Goal: Task Accomplishment & Management: Complete application form

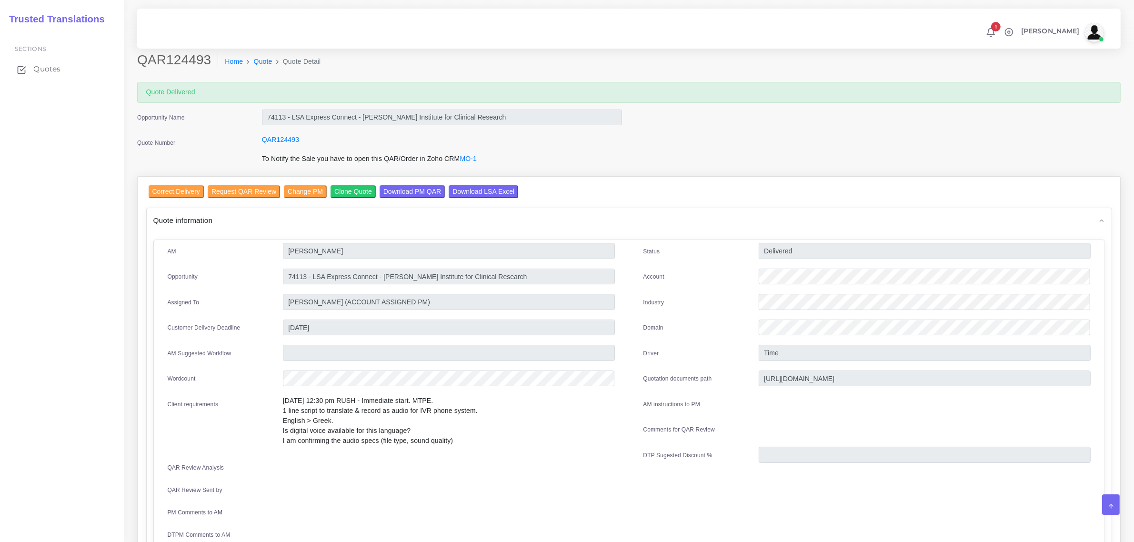
click at [40, 68] on span "Quotes" at bounding box center [46, 69] width 27 height 10
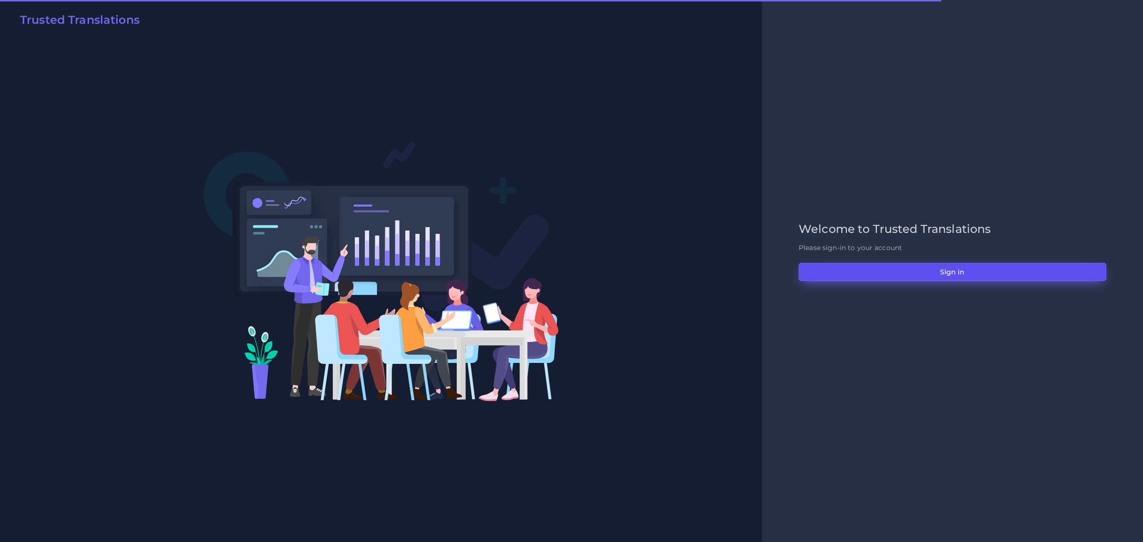
click at [955, 270] on button "Sign in" at bounding box center [953, 272] width 308 height 18
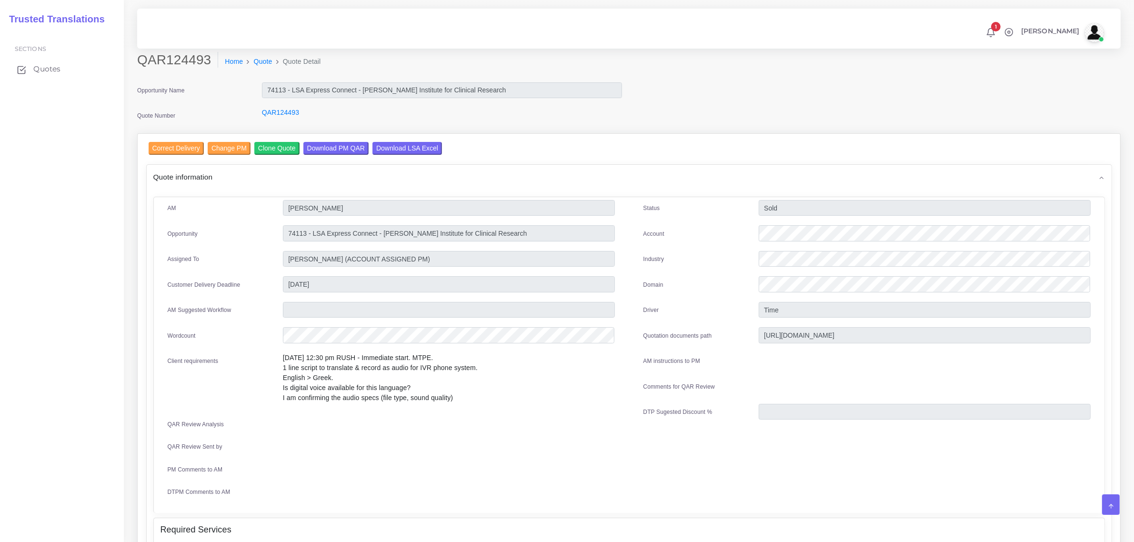
click at [43, 67] on span "Quotes" at bounding box center [46, 69] width 27 height 10
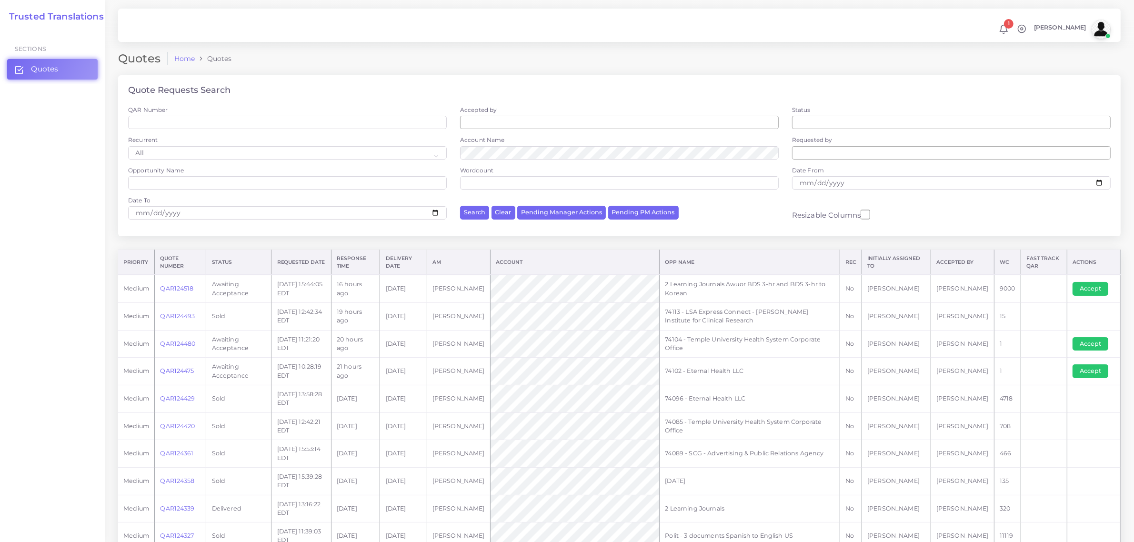
click at [184, 368] on link "QAR124475" at bounding box center [177, 370] width 34 height 7
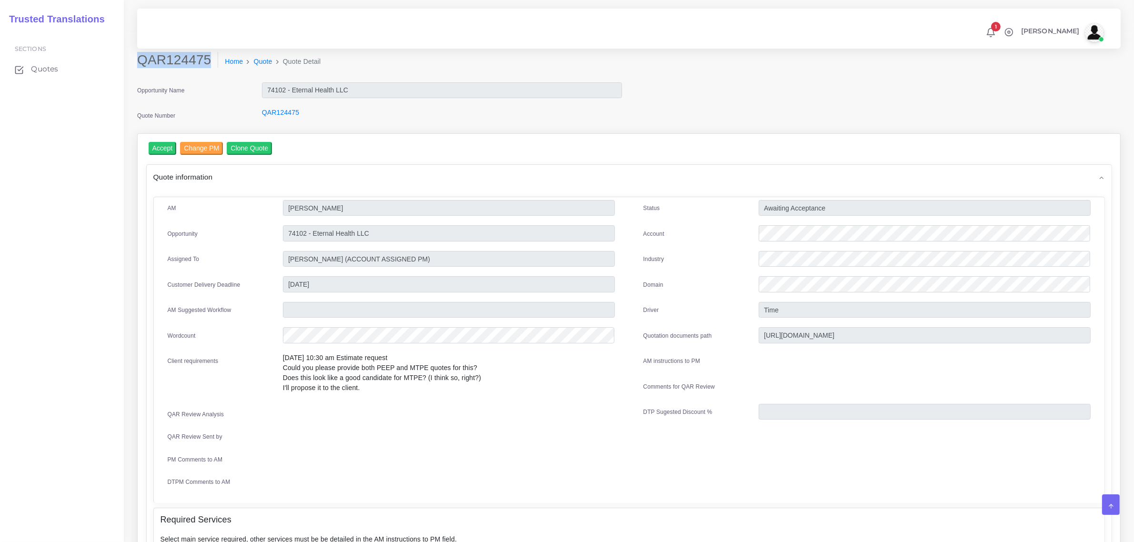
drag, startPoint x: 138, startPoint y: 61, endPoint x: 206, endPoint y: 65, distance: 68.2
click at [206, 65] on h2 "QAR124475" at bounding box center [177, 60] width 81 height 16
copy h2 "QAR124475"
click at [161, 148] on input "Accept" at bounding box center [163, 148] width 28 height 13
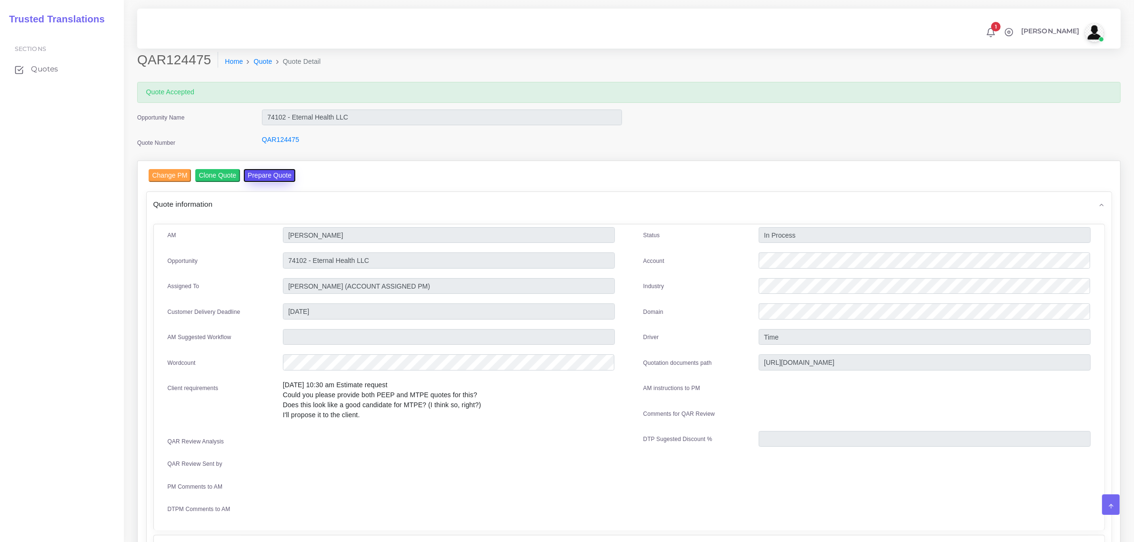
click at [271, 172] on button "Prepare Quote" at bounding box center [269, 175] width 51 height 13
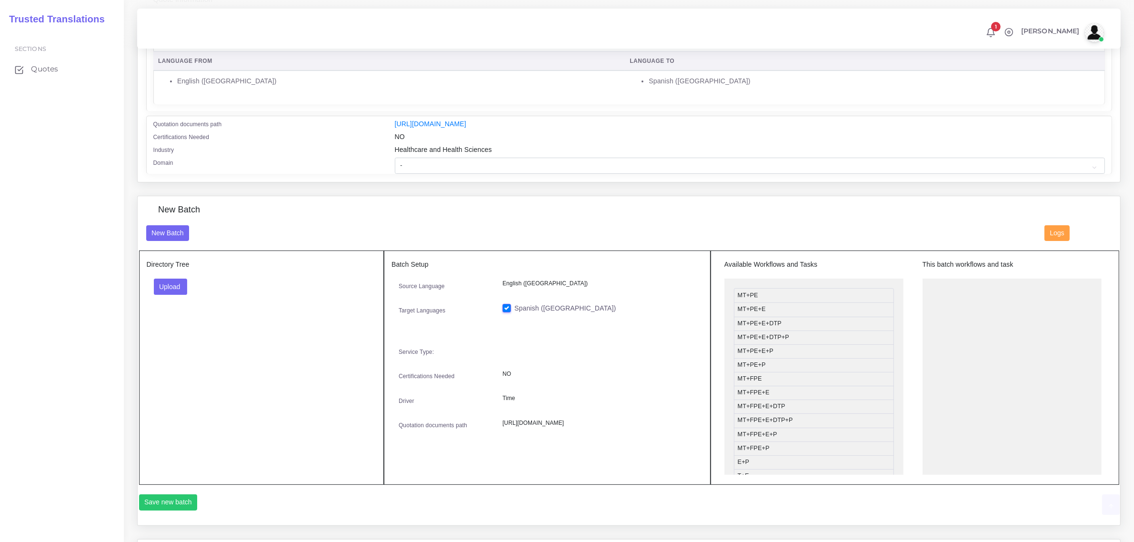
scroll to position [179, 0]
click at [173, 280] on button "Upload" at bounding box center [171, 286] width 34 height 16
click at [171, 320] on label "Files" at bounding box center [187, 322] width 66 height 12
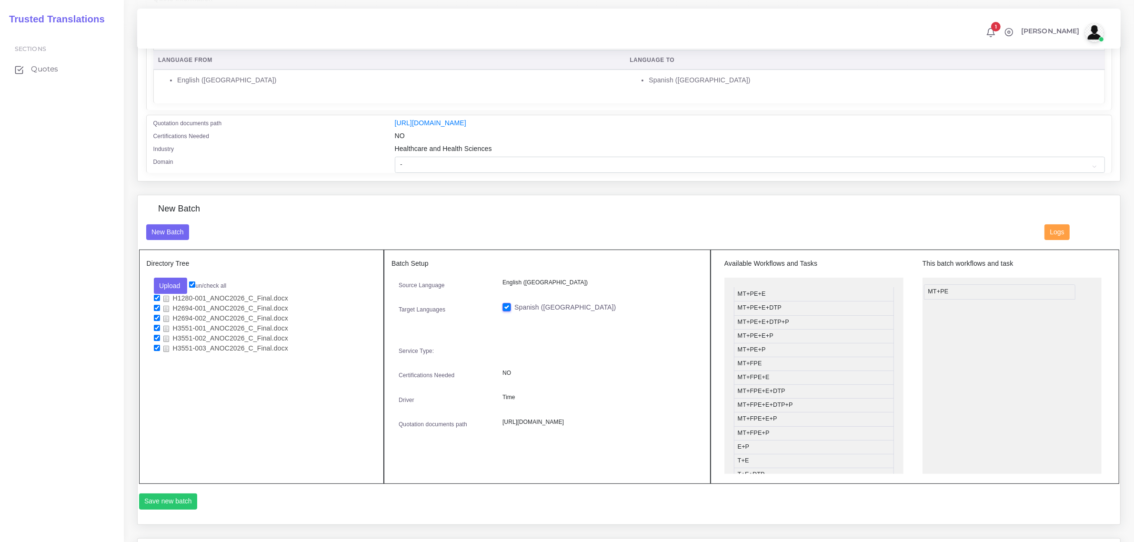
drag, startPoint x: 784, startPoint y: 291, endPoint x: 974, endPoint y: 288, distance: 190.5
drag, startPoint x: 770, startPoint y: 318, endPoint x: 970, endPoint y: 312, distance: 200.1
click at [170, 498] on button "Save new batch" at bounding box center [168, 501] width 59 height 16
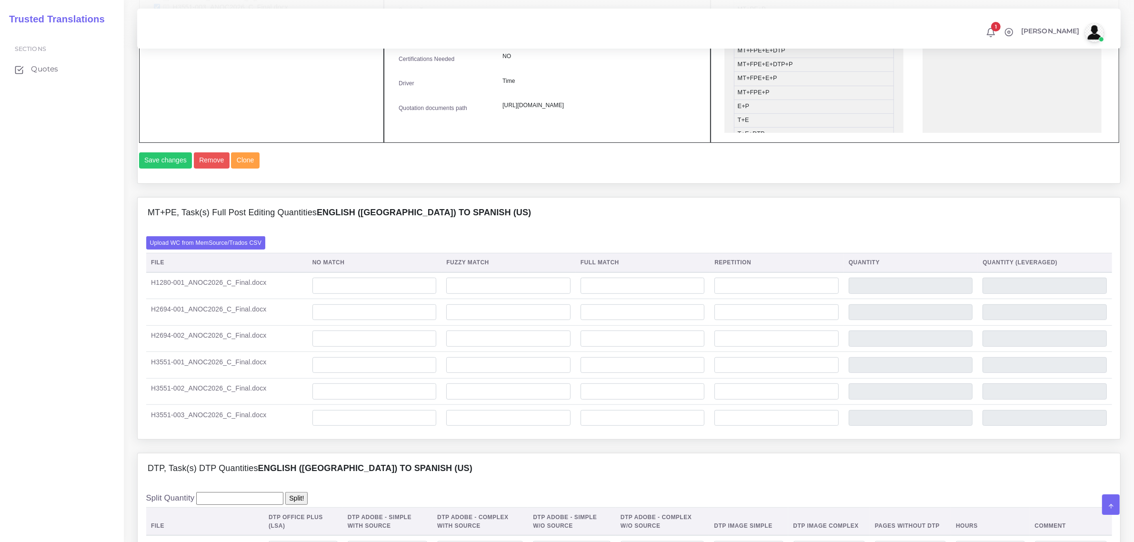
scroll to position [536, 0]
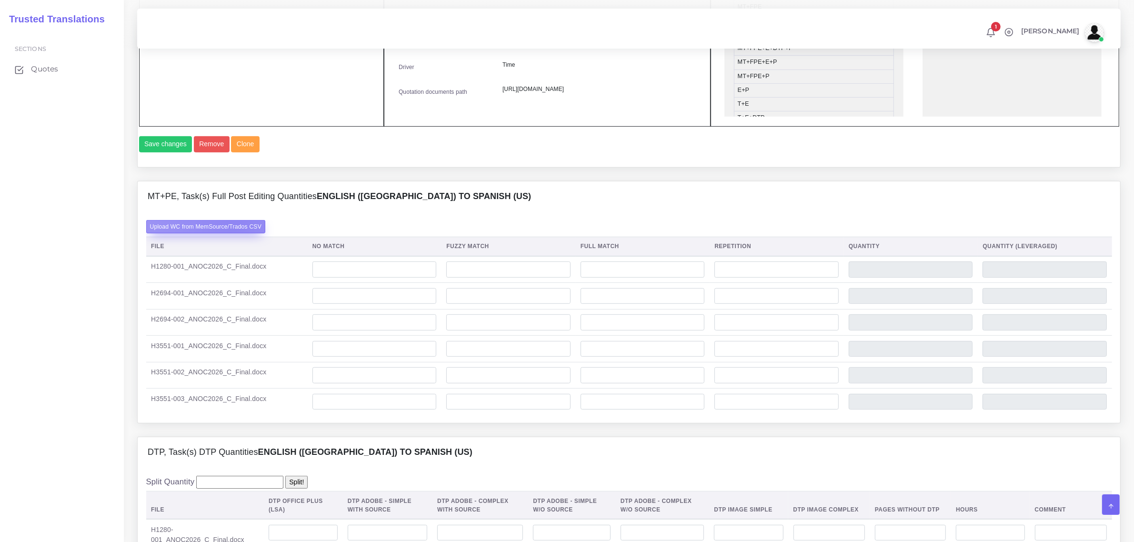
click at [234, 233] on label "Upload WC from MemSource/Trados CSV" at bounding box center [206, 226] width 120 height 13
click at [0, 0] on input "Upload WC from MemSource/Trados CSV" at bounding box center [0, 0] width 0 height 0
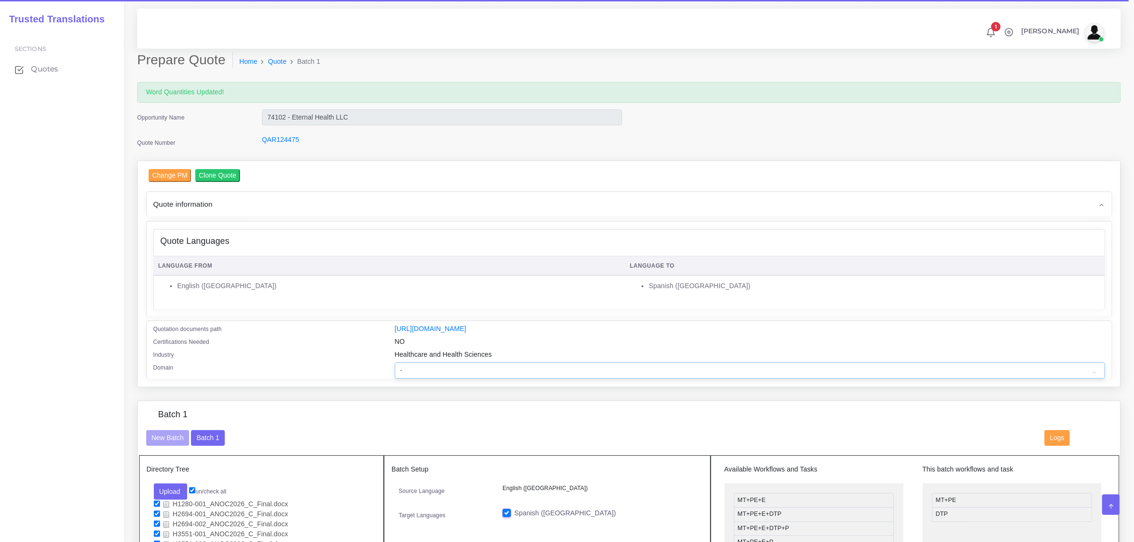
click at [503, 364] on select "- Advertising and Media Agriculture, Forestry and Fishing Architecture, Buildin…" at bounding box center [750, 370] width 710 height 16
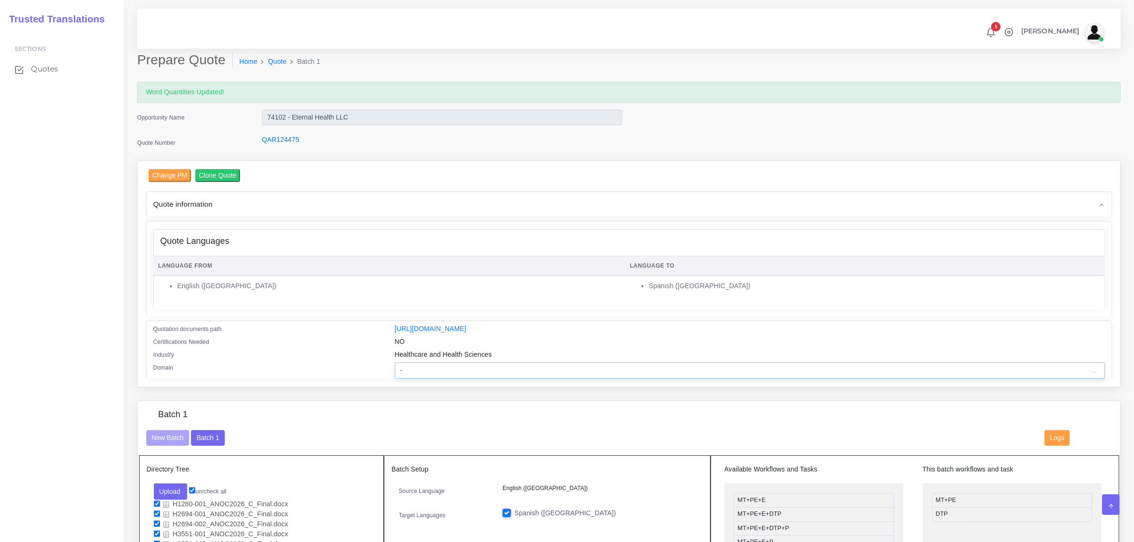
select select "Healthcare and Health Sciences"
click at [395, 362] on select "- Advertising and Media Agriculture, Forestry and Fishing Architecture, Buildin…" at bounding box center [750, 370] width 710 height 16
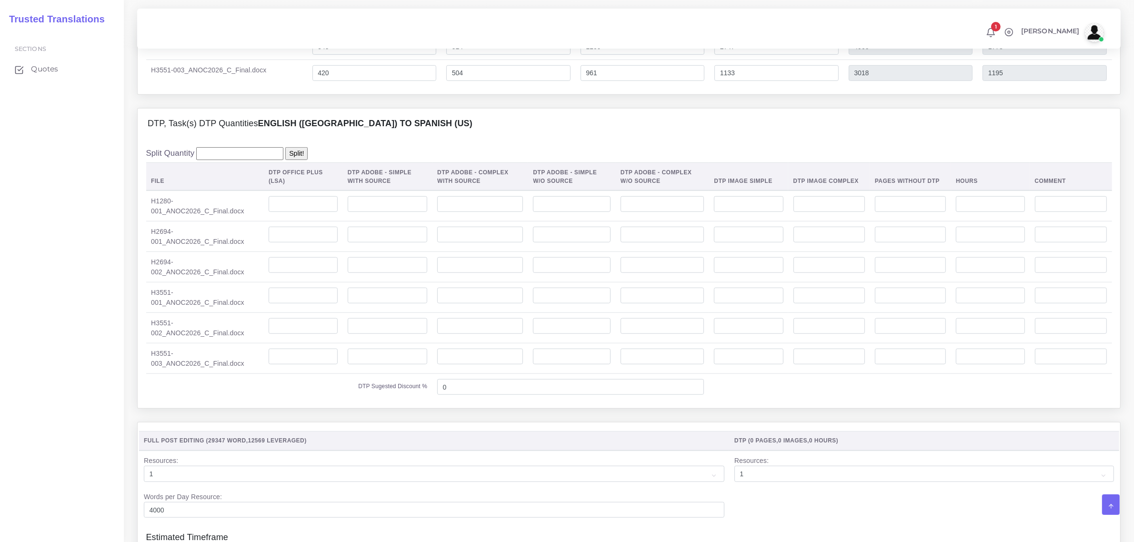
scroll to position [893, 0]
click at [311, 211] on input "number" at bounding box center [303, 203] width 69 height 16
type input "23"
click at [319, 220] on td "23" at bounding box center [303, 204] width 79 height 31
click at [313, 241] on input "number" at bounding box center [303, 233] width 69 height 16
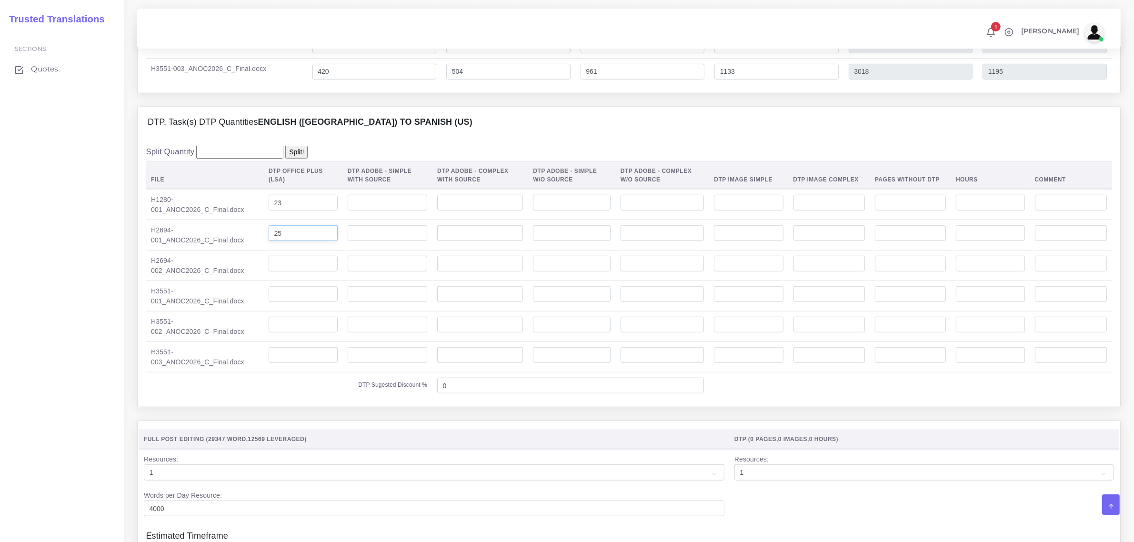
type input "25"
click at [318, 272] on input "number" at bounding box center [303, 264] width 69 height 16
type input "4"
click at [306, 302] on input "number" at bounding box center [303, 294] width 69 height 16
type input "1"
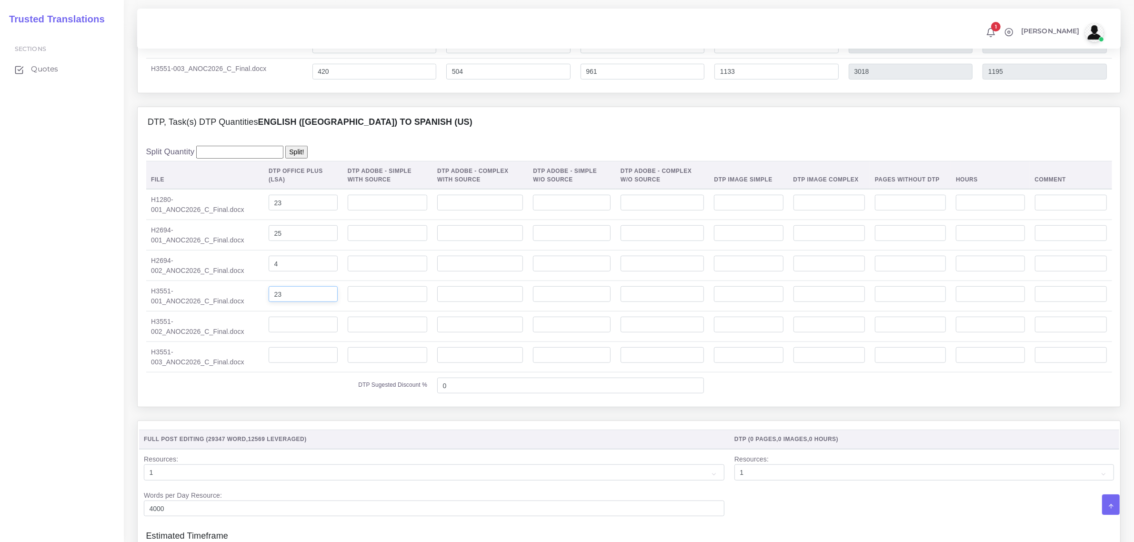
type input "23"
click at [269, 333] on input "number" at bounding box center [303, 325] width 69 height 16
type input "12"
click at [274, 363] on input "number" at bounding box center [303, 355] width 69 height 16
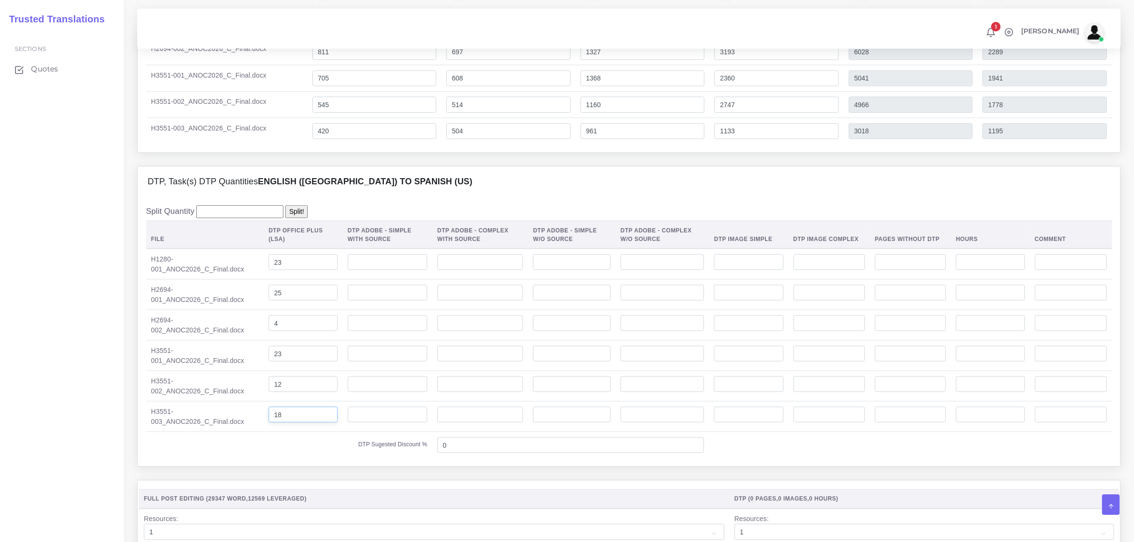
scroll to position [1282, 0]
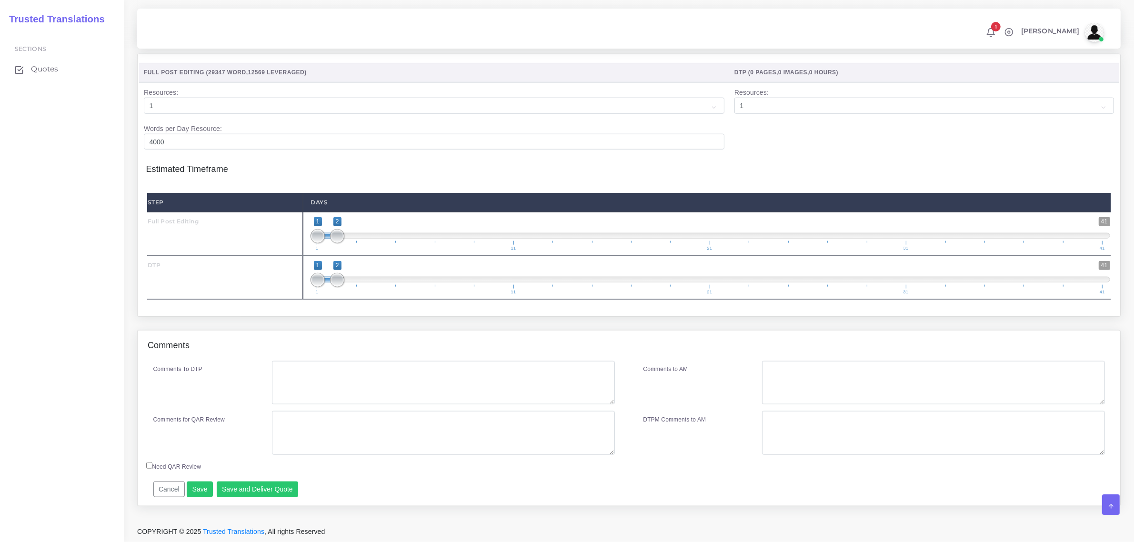
type input "18"
click at [431, 379] on textarea "Comments To DTP" at bounding box center [443, 383] width 342 height 44
type textarea "No specific instructions."
drag, startPoint x: 341, startPoint y: 276, endPoint x: 355, endPoint y: 279, distance: 14.1
click at [355, 279] on span at bounding box center [357, 280] width 14 height 14
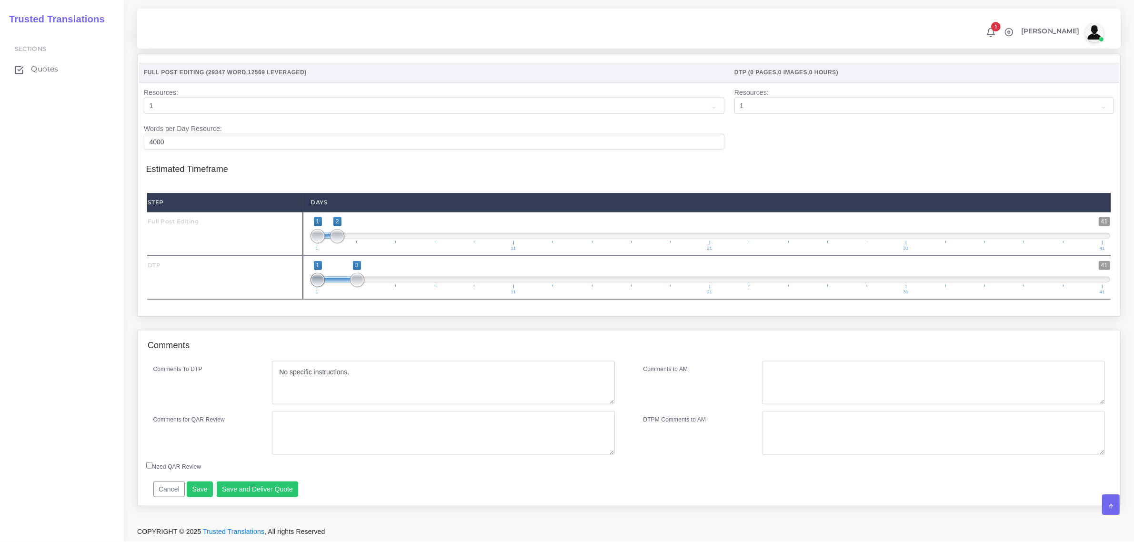
type input "3;3"
drag, startPoint x: 320, startPoint y: 281, endPoint x: 351, endPoint y: 282, distance: 31.5
click at [351, 282] on span at bounding box center [357, 280] width 14 height 14
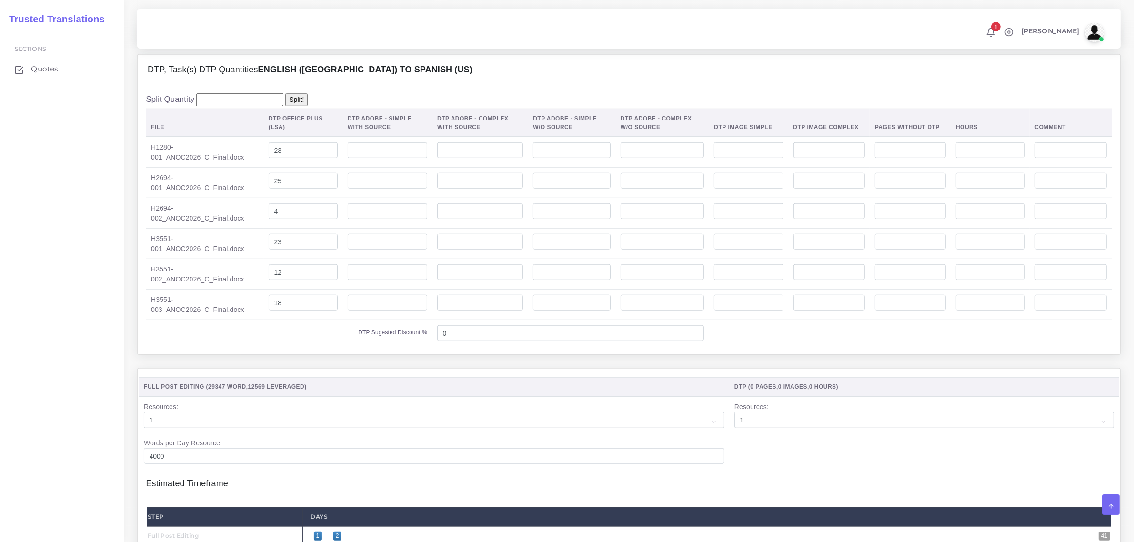
scroll to position [925, 0]
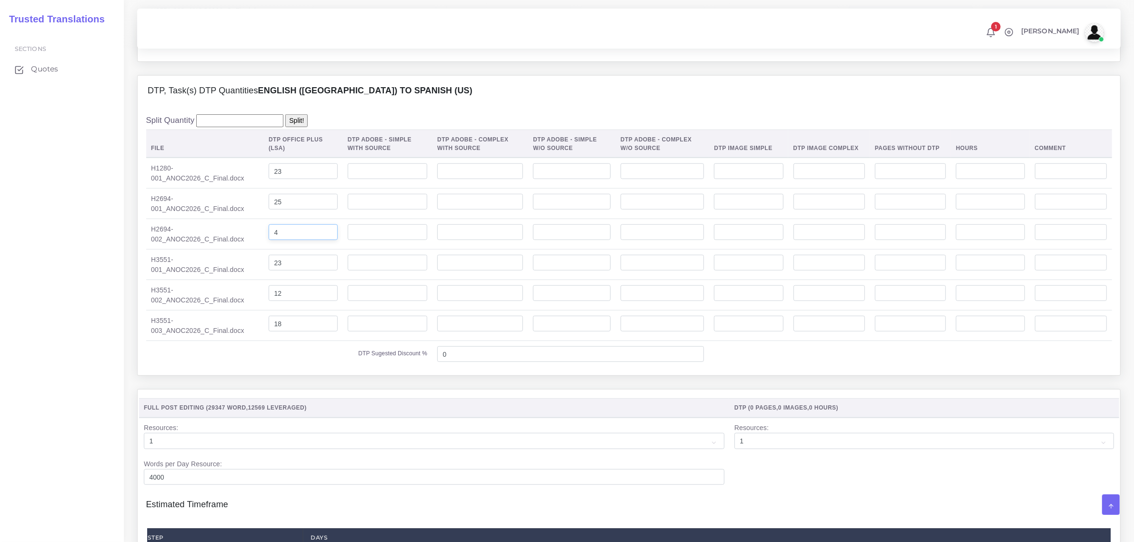
drag, startPoint x: 275, startPoint y: 253, endPoint x: 268, endPoint y: 253, distance: 6.7
click at [269, 241] on input "4" at bounding box center [303, 232] width 69 height 16
type input "29"
drag, startPoint x: 272, startPoint y: 315, endPoint x: 261, endPoint y: 315, distance: 11.9
click at [264, 311] on td "12" at bounding box center [303, 295] width 79 height 30
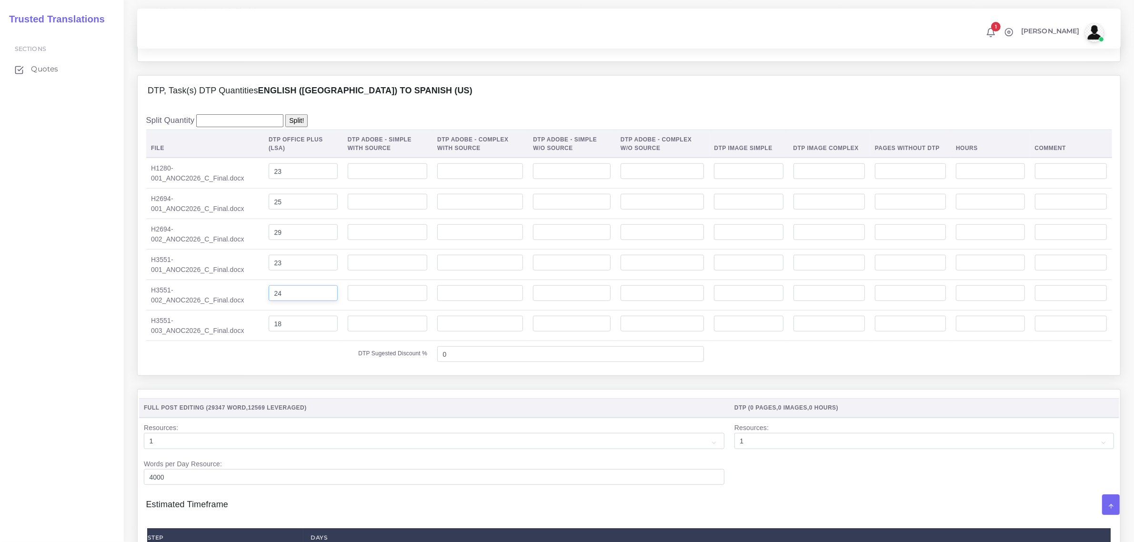
type input "24"
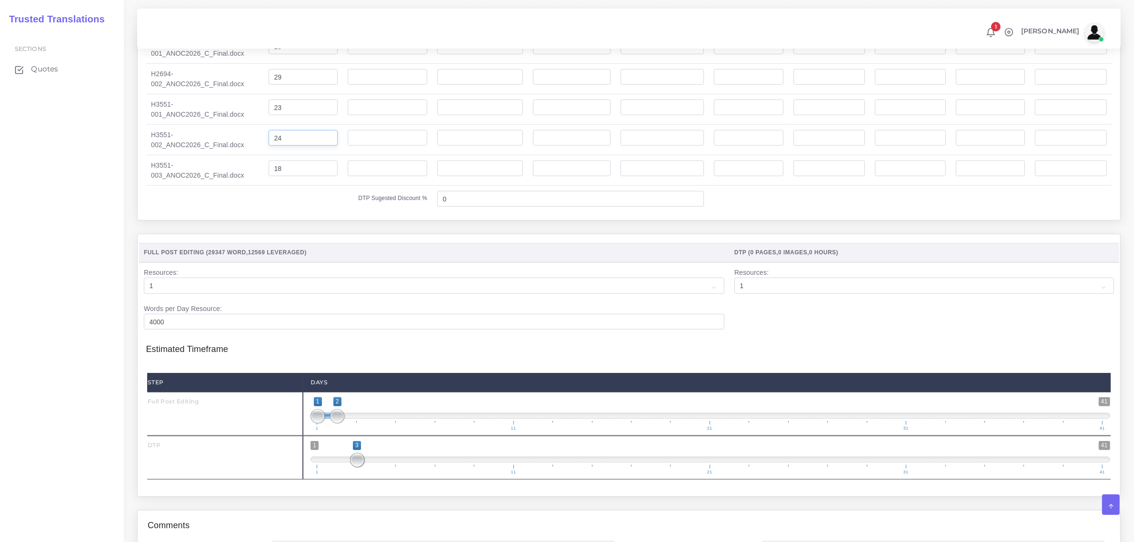
scroll to position [1282, 0]
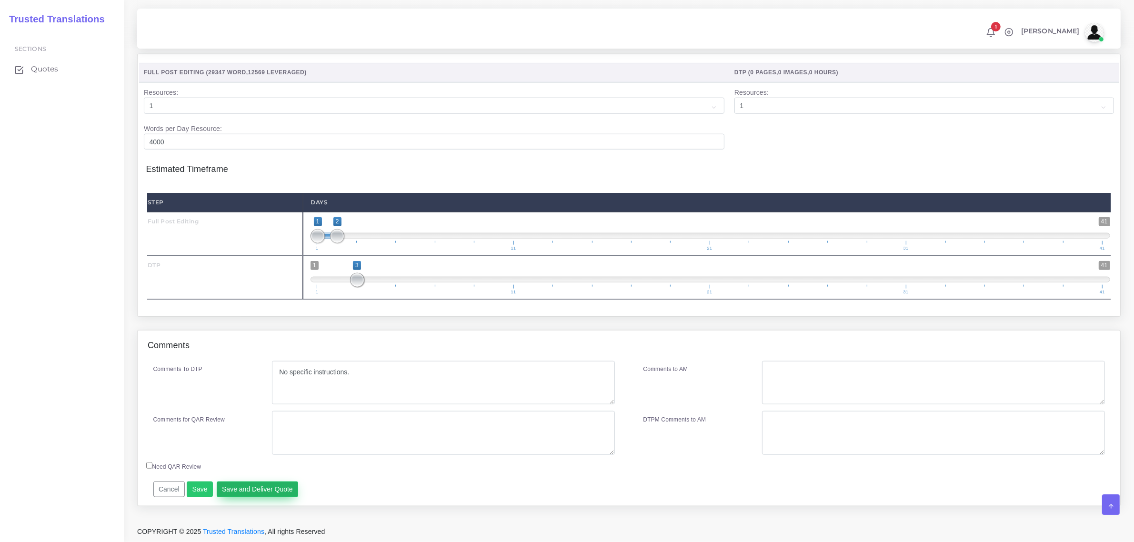
click at [249, 483] on button "Save and Deliver Quote" at bounding box center [258, 490] width 82 height 16
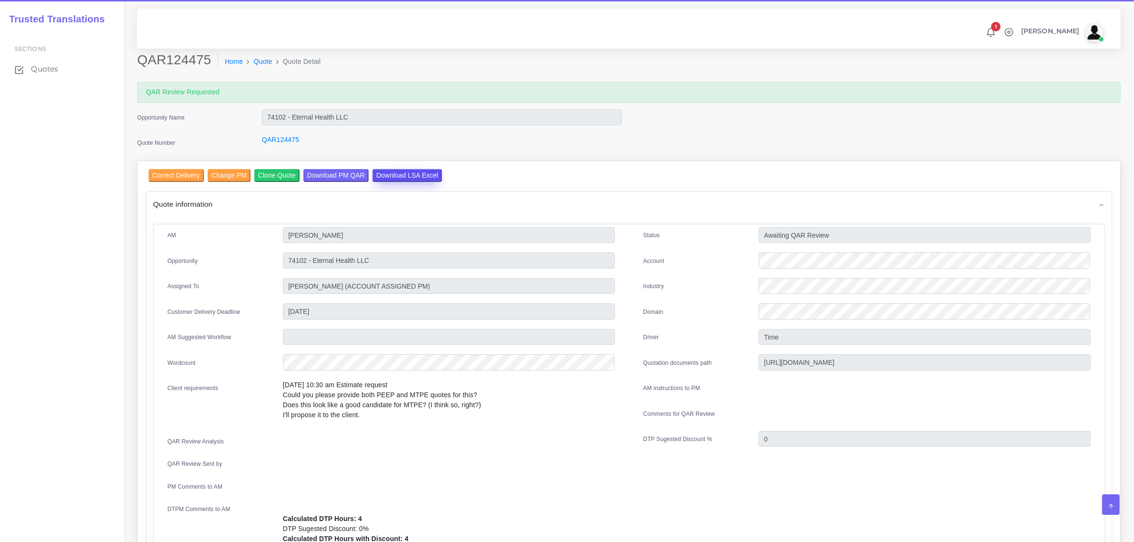
click at [420, 172] on input "Download LSA Excel" at bounding box center [407, 175] width 70 height 13
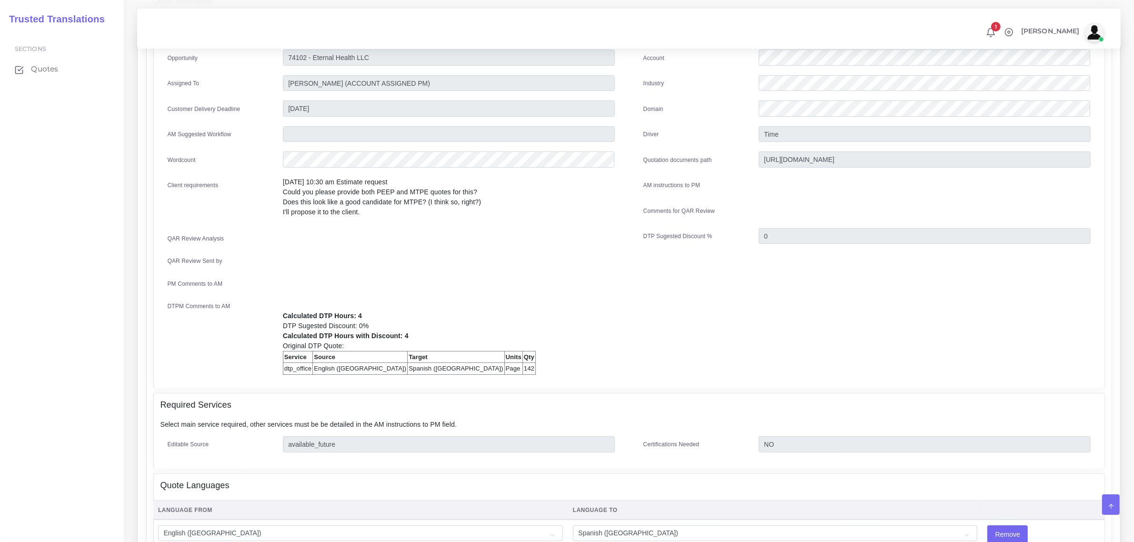
scroll to position [60, 0]
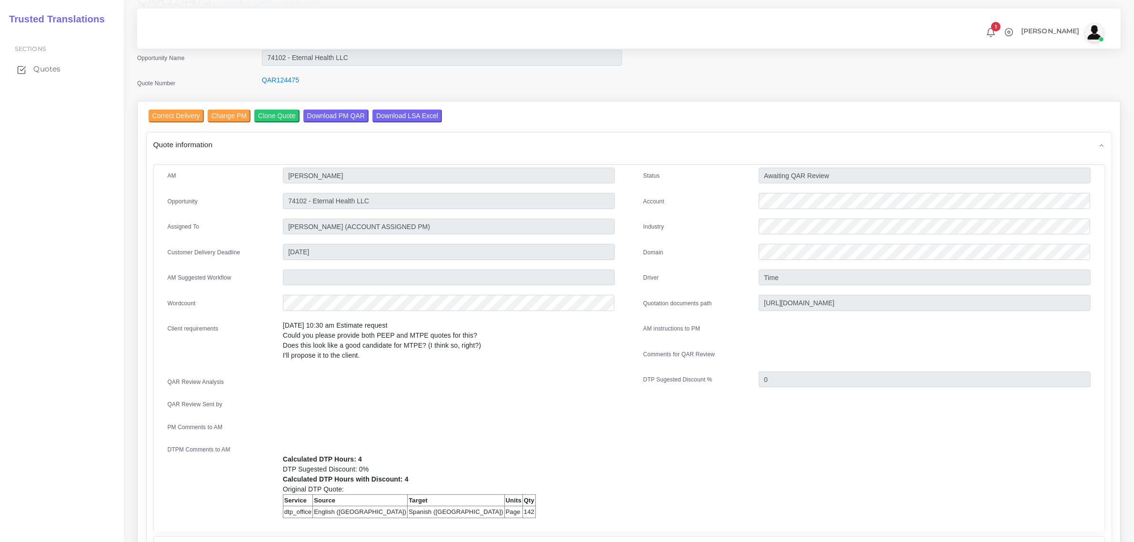
click at [48, 70] on span "Quotes" at bounding box center [46, 69] width 27 height 10
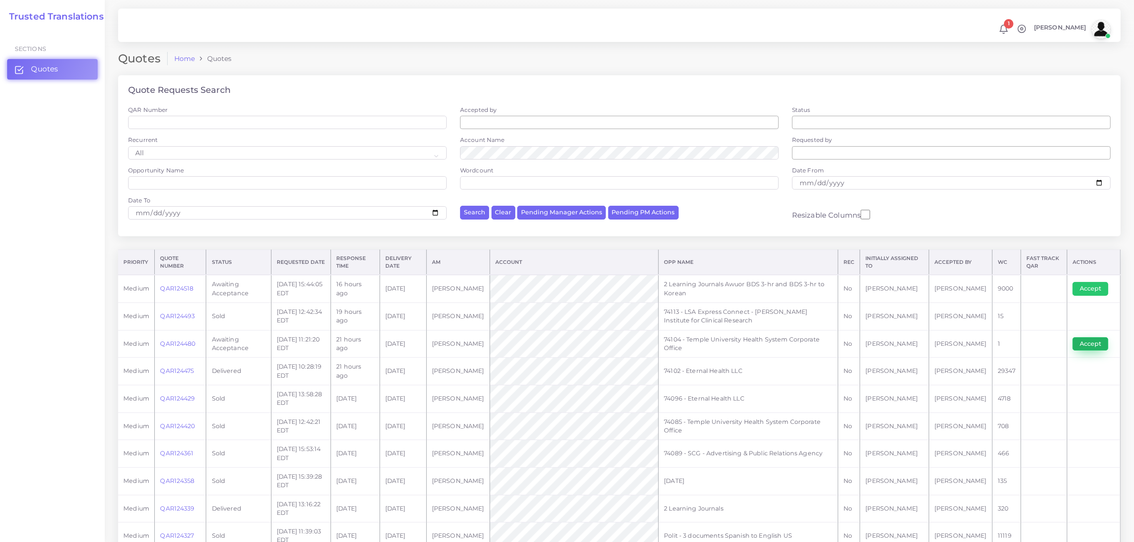
click at [1092, 344] on button "Accept" at bounding box center [1091, 343] width 36 height 13
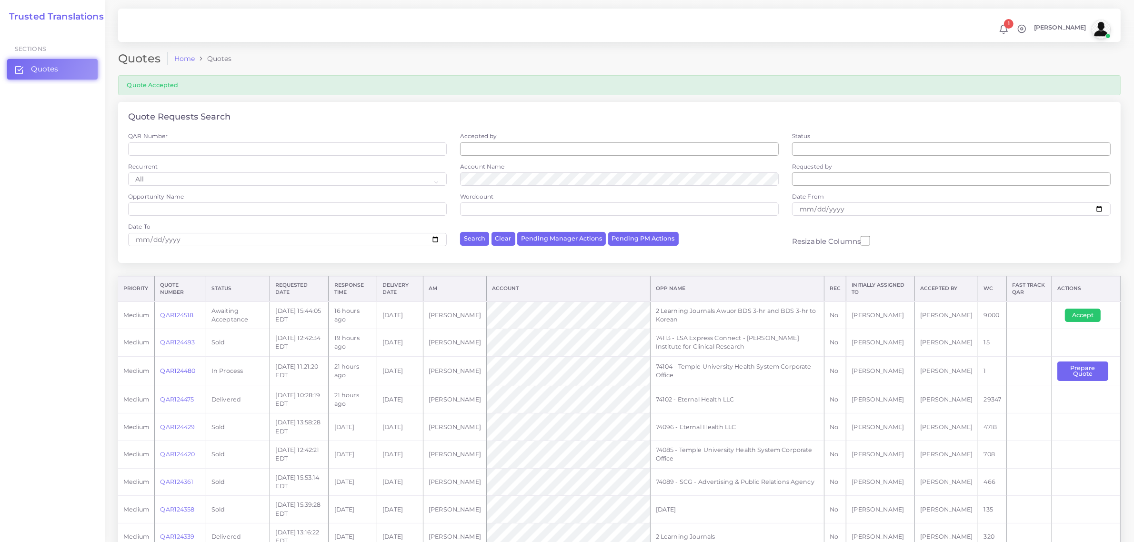
click at [182, 372] on link "QAR124480" at bounding box center [177, 370] width 35 height 7
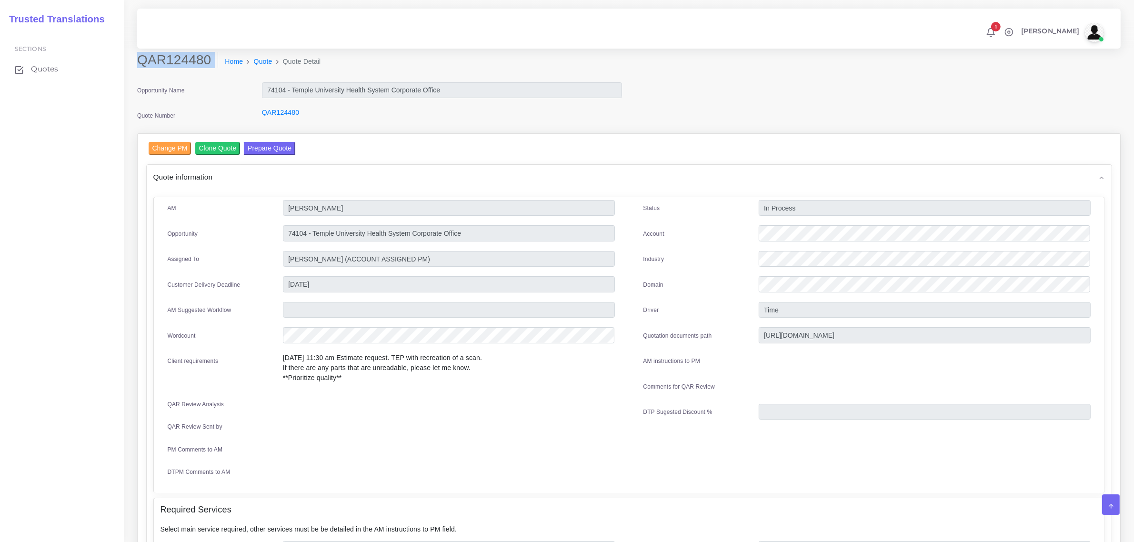
drag, startPoint x: 137, startPoint y: 62, endPoint x: 205, endPoint y: 70, distance: 68.1
click at [205, 70] on div "QAR124480 Home Quote Quote Detail" at bounding box center [504, 65] width 748 height 27
copy div "QAR124480"
click at [49, 67] on span "Quotes" at bounding box center [46, 69] width 27 height 10
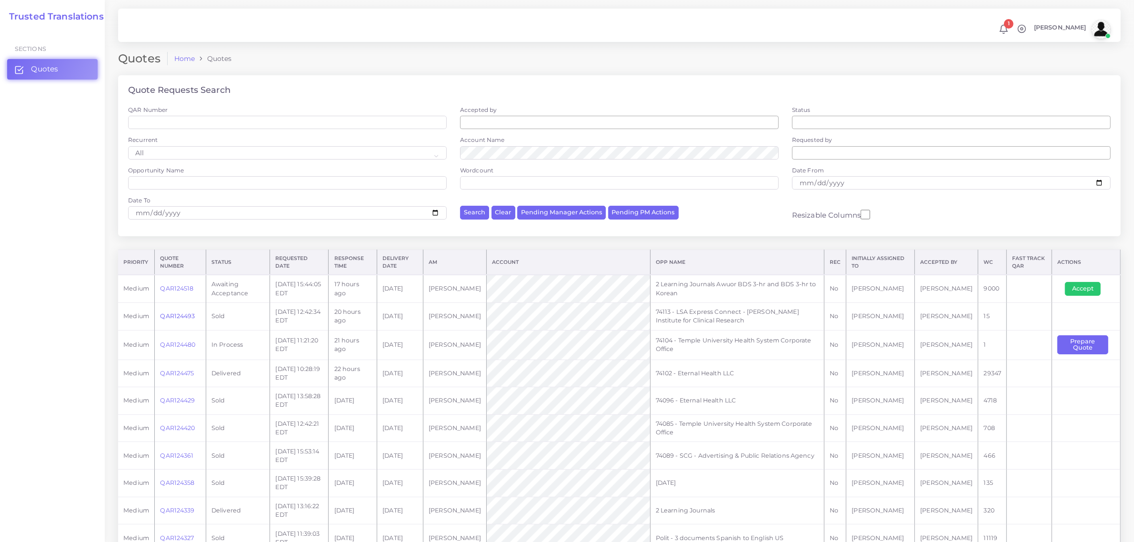
click at [175, 315] on link "QAR124493" at bounding box center [177, 315] width 35 height 7
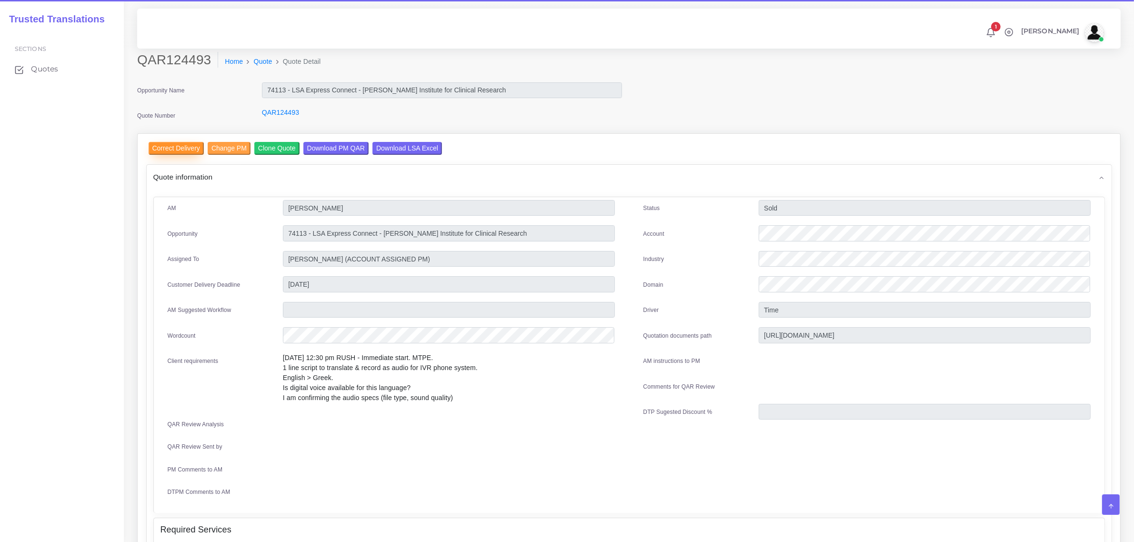
click at [180, 144] on input "Correct Delivery" at bounding box center [176, 148] width 55 height 13
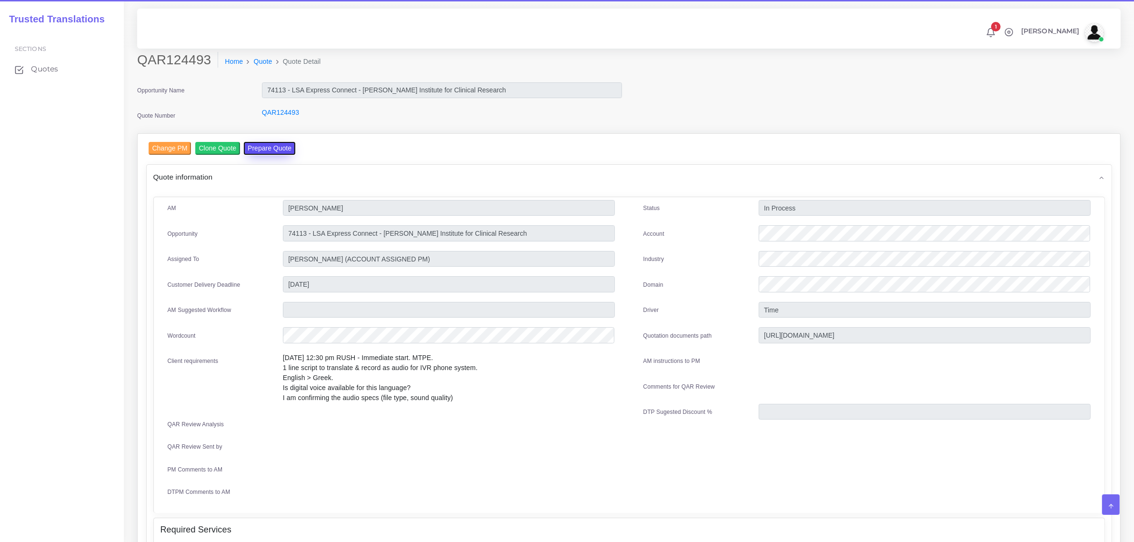
click at [254, 146] on button "Prepare Quote" at bounding box center [269, 148] width 51 height 13
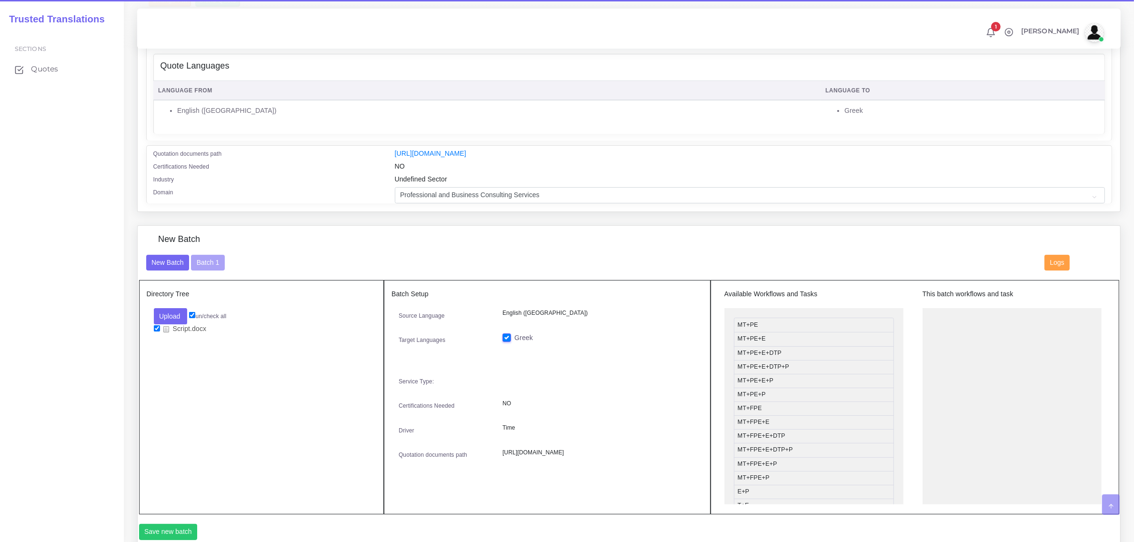
scroll to position [179, 0]
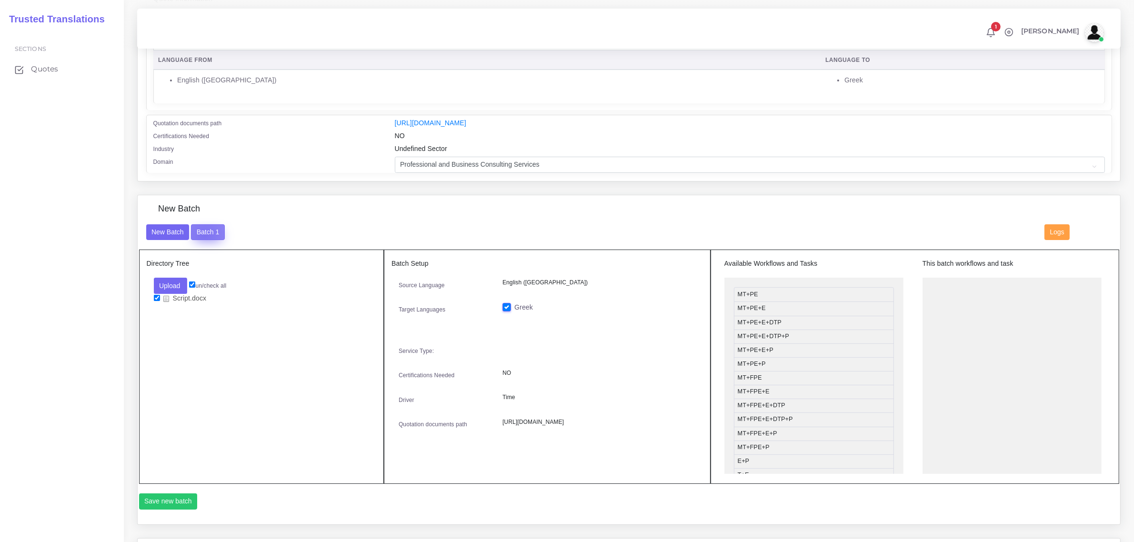
click at [204, 233] on button "Batch 1" at bounding box center [207, 232] width 33 height 16
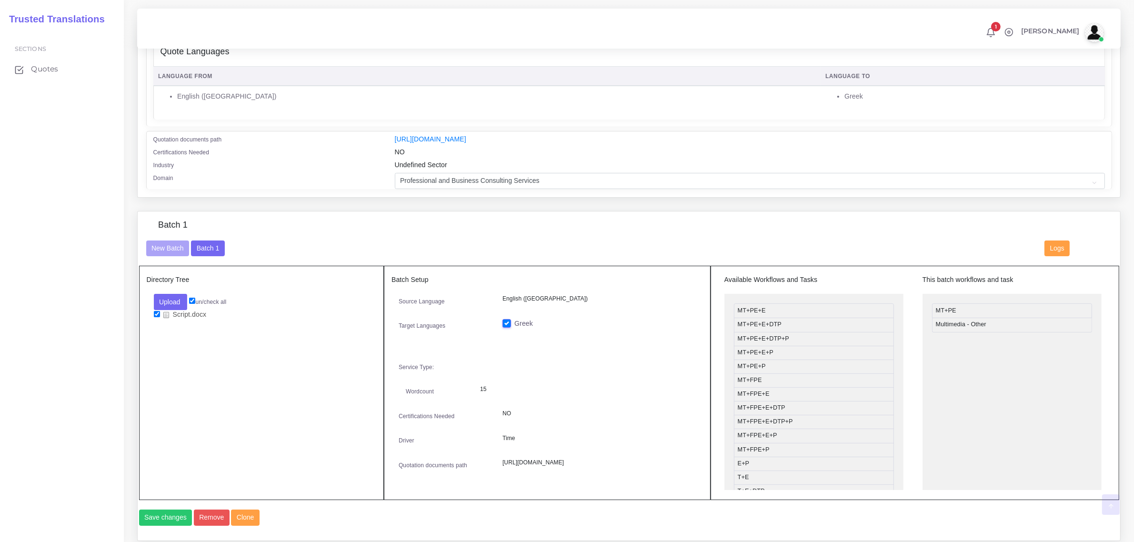
scroll to position [238, 0]
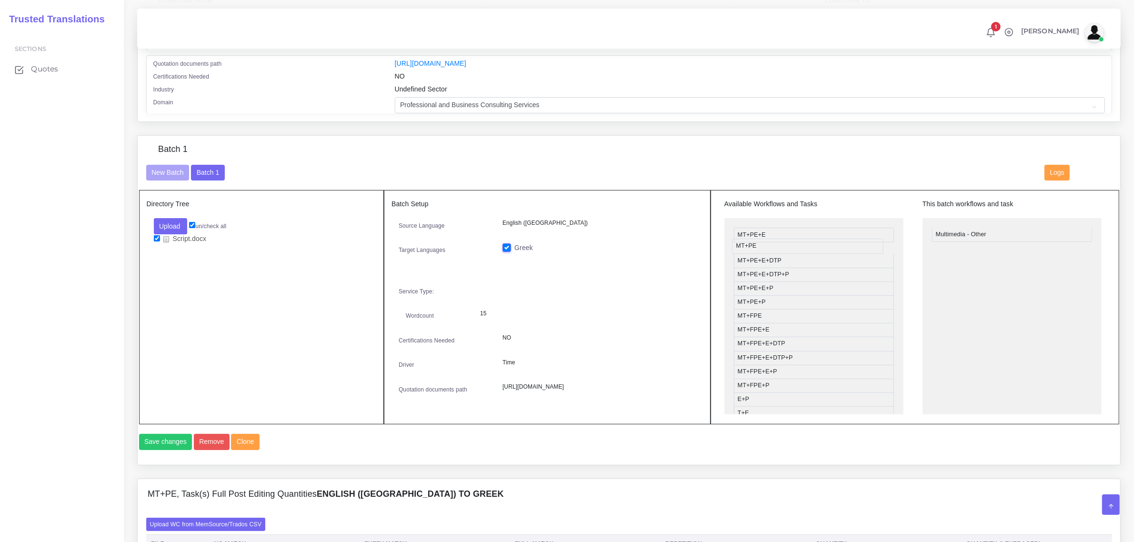
drag, startPoint x: 955, startPoint y: 233, endPoint x: 755, endPoint y: 244, distance: 199.9
drag, startPoint x: 796, startPoint y: 368, endPoint x: 990, endPoint y: 225, distance: 240.5
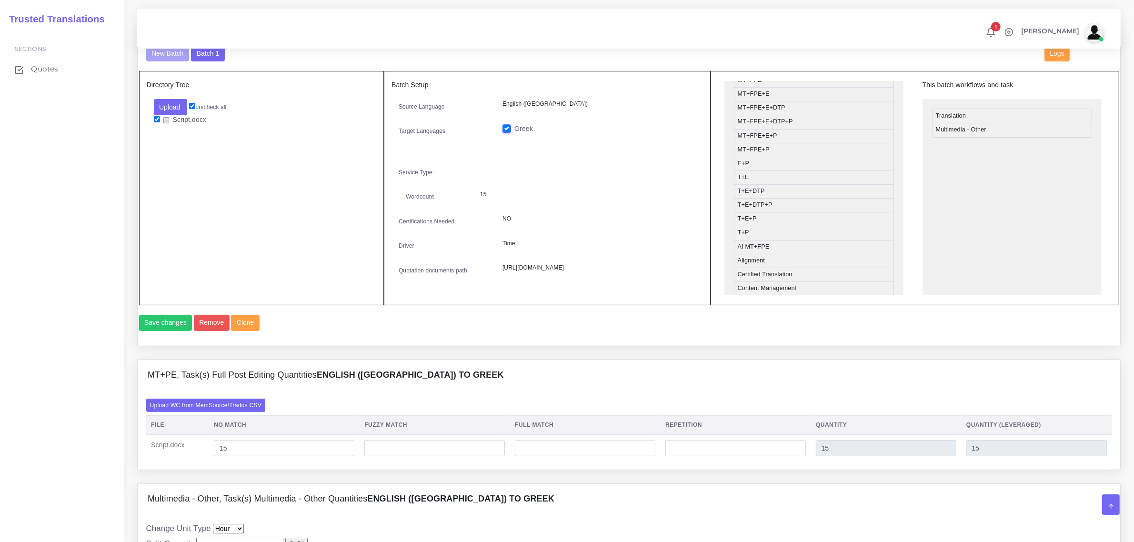
scroll to position [179, 0]
click at [166, 331] on button "Save changes" at bounding box center [165, 323] width 53 height 16
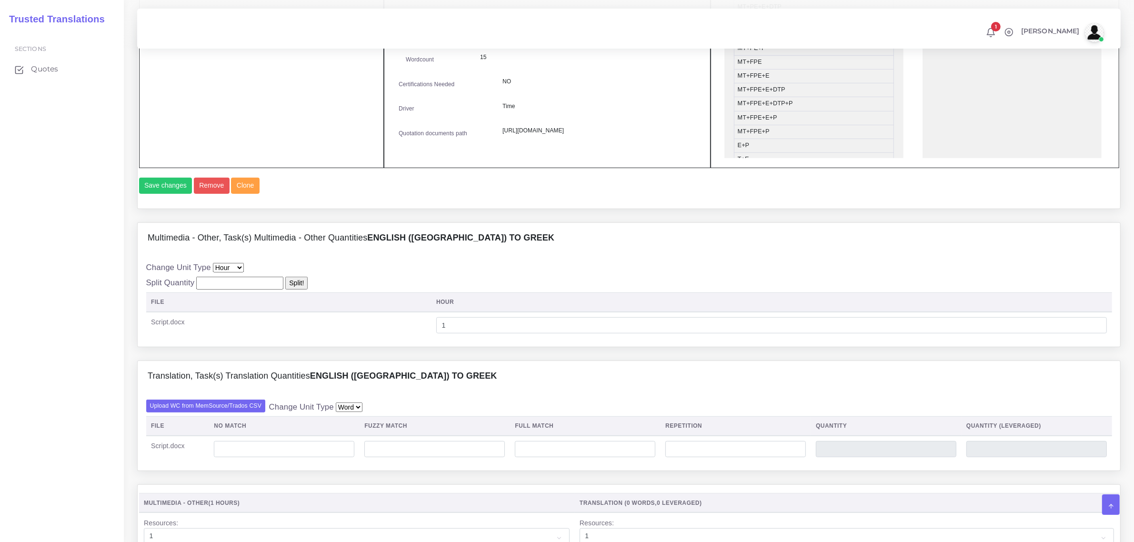
scroll to position [595, 0]
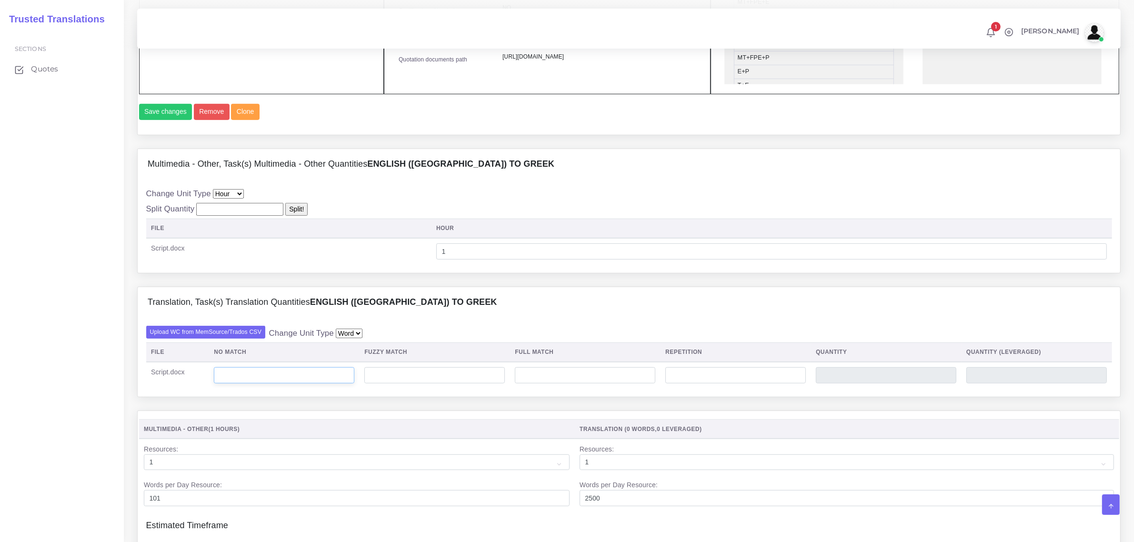
click at [261, 383] on input "number" at bounding box center [284, 375] width 141 height 16
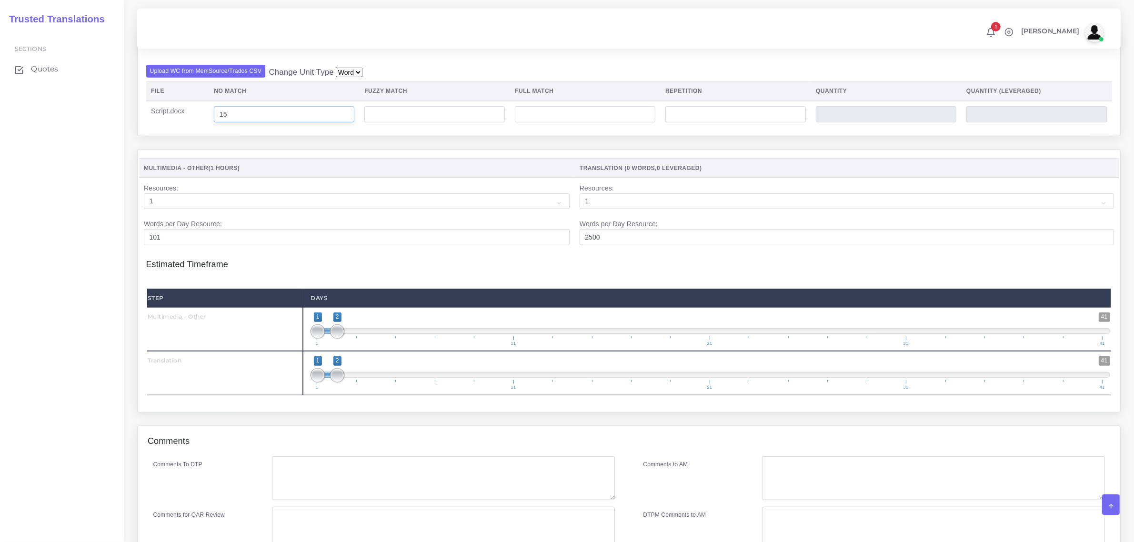
scroll to position [893, 0]
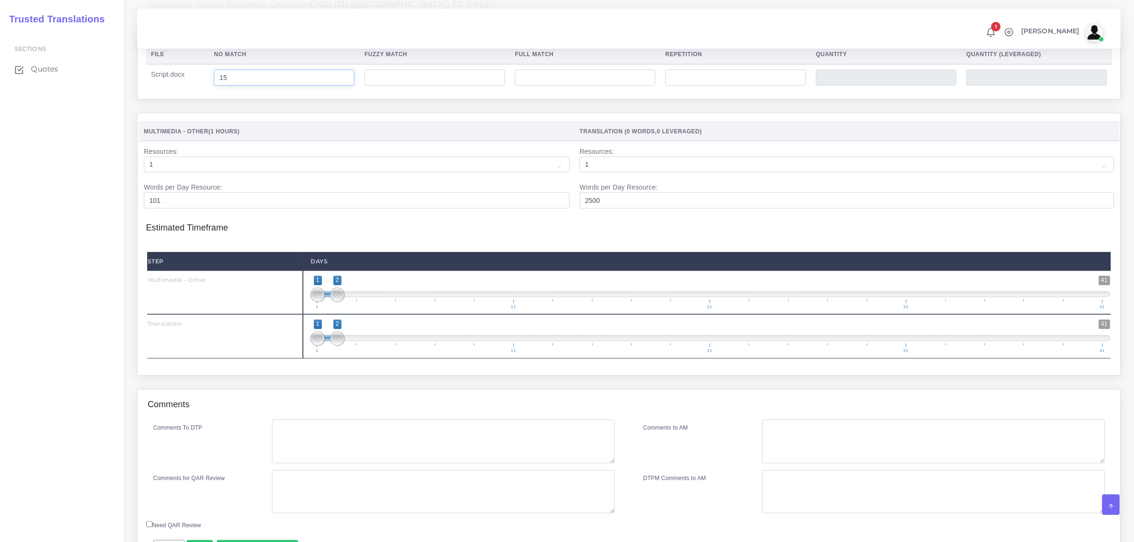
type input "15"
drag, startPoint x: 330, startPoint y: 318, endPoint x: 317, endPoint y: 322, distance: 13.4
click at [317, 302] on span at bounding box center [318, 295] width 14 height 14
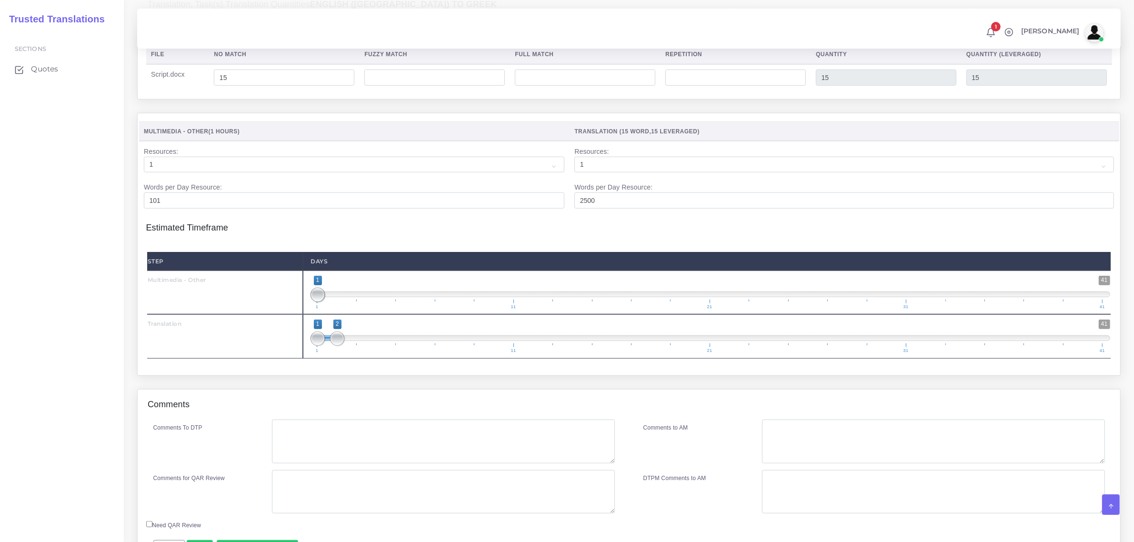
type input "1;2"
drag, startPoint x: 315, startPoint y: 312, endPoint x: 332, endPoint y: 323, distance: 19.3
click at [334, 302] on span at bounding box center [337, 295] width 14 height 14
type input "1;1"
drag, startPoint x: 338, startPoint y: 352, endPoint x: 303, endPoint y: 355, distance: 35.0
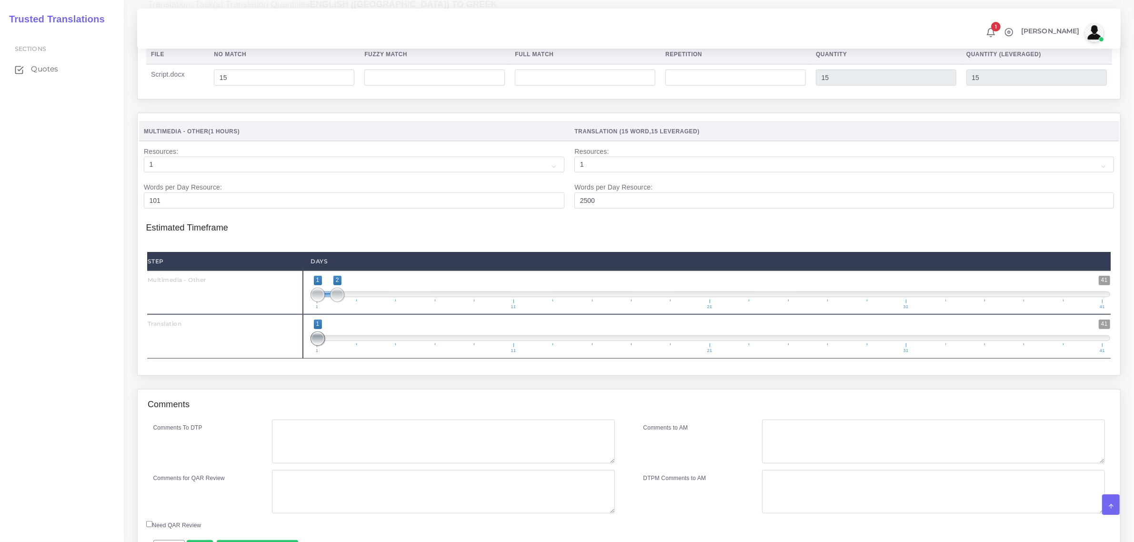
click at [303, 355] on div "1 41 1 1 1 — 1 1 11 21 31 41 1;1" at bounding box center [710, 336] width 815 height 44
type input "2;2"
drag, startPoint x: 324, startPoint y: 314, endPoint x: 342, endPoint y: 320, distance: 18.4
click at [342, 302] on span at bounding box center [337, 295] width 14 height 14
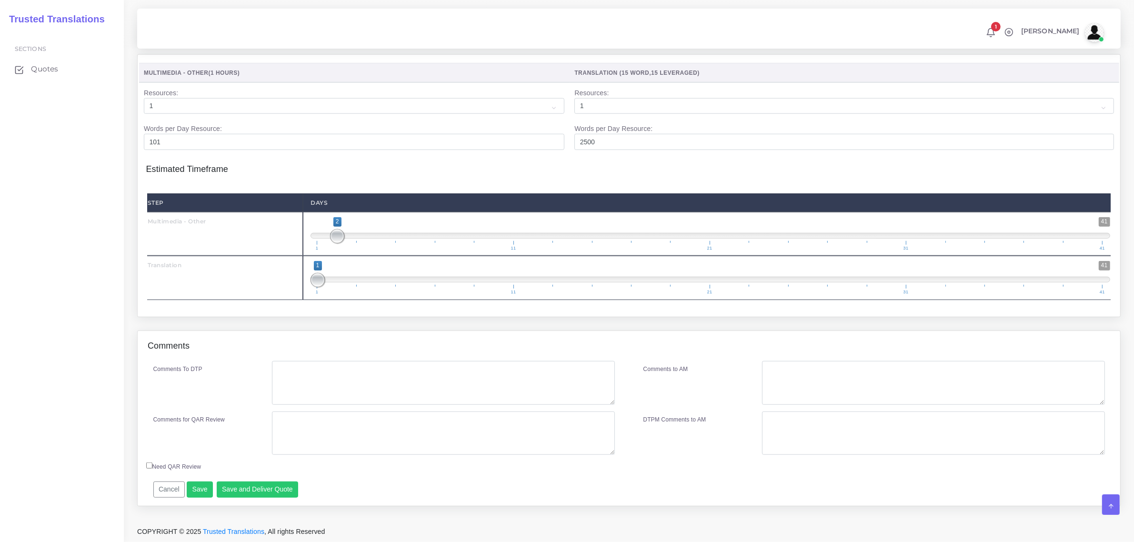
scroll to position [972, 0]
click at [254, 490] on button "Save and Deliver Quote" at bounding box center [258, 490] width 82 height 16
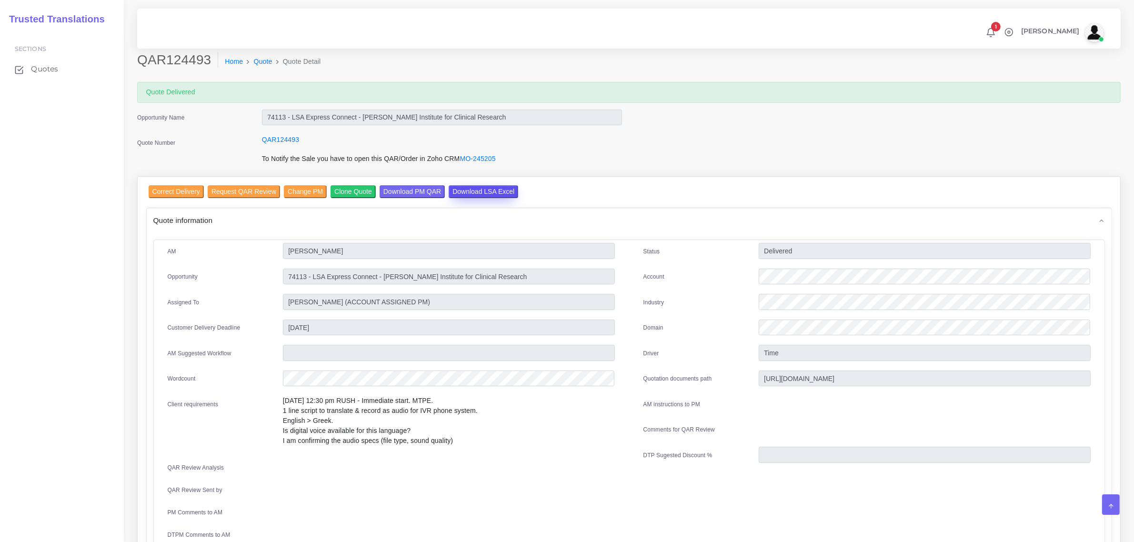
click at [471, 189] on input "Download LSA Excel" at bounding box center [484, 191] width 70 height 13
click at [46, 70] on span "Quotes" at bounding box center [46, 69] width 27 height 10
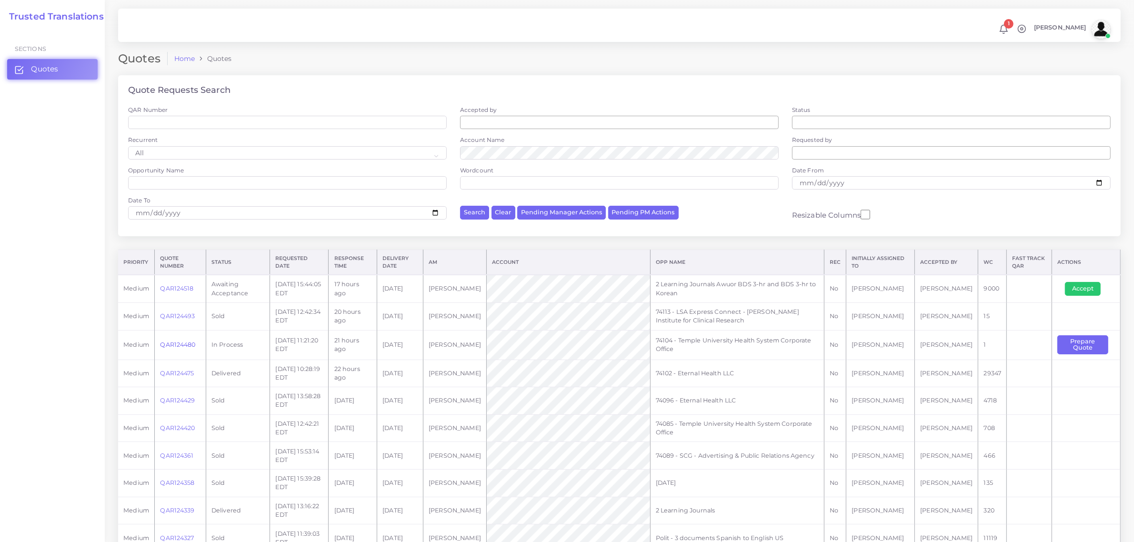
click at [176, 344] on link "QAR124480" at bounding box center [177, 344] width 35 height 7
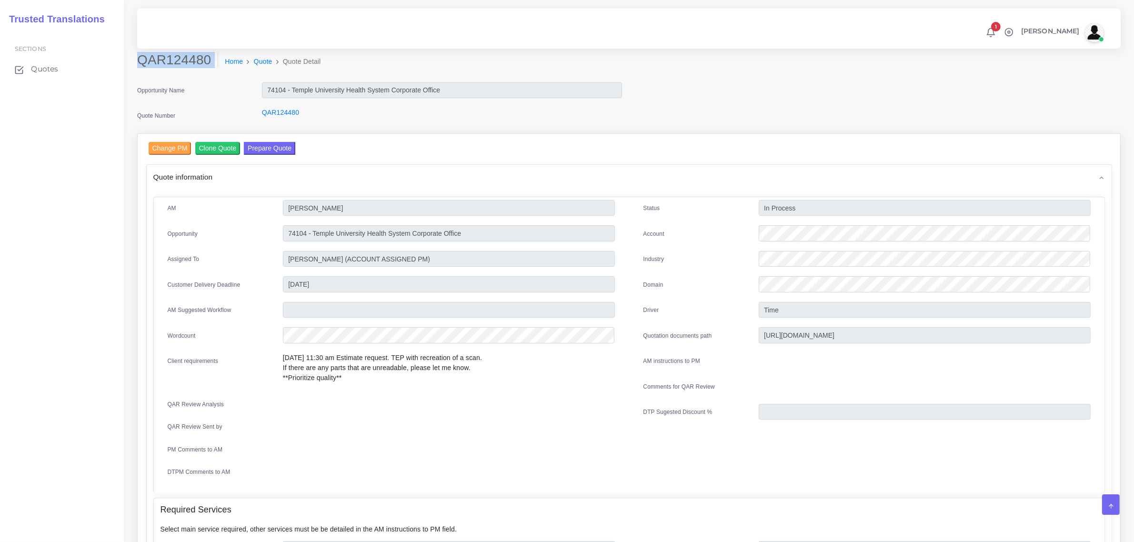
drag, startPoint x: 139, startPoint y: 58, endPoint x: 210, endPoint y: 72, distance: 72.8
click at [210, 72] on div "QAR124480 Home Quote Quote Detail" at bounding box center [504, 65] width 748 height 27
click at [279, 147] on button "Prepare Quote" at bounding box center [269, 148] width 51 height 13
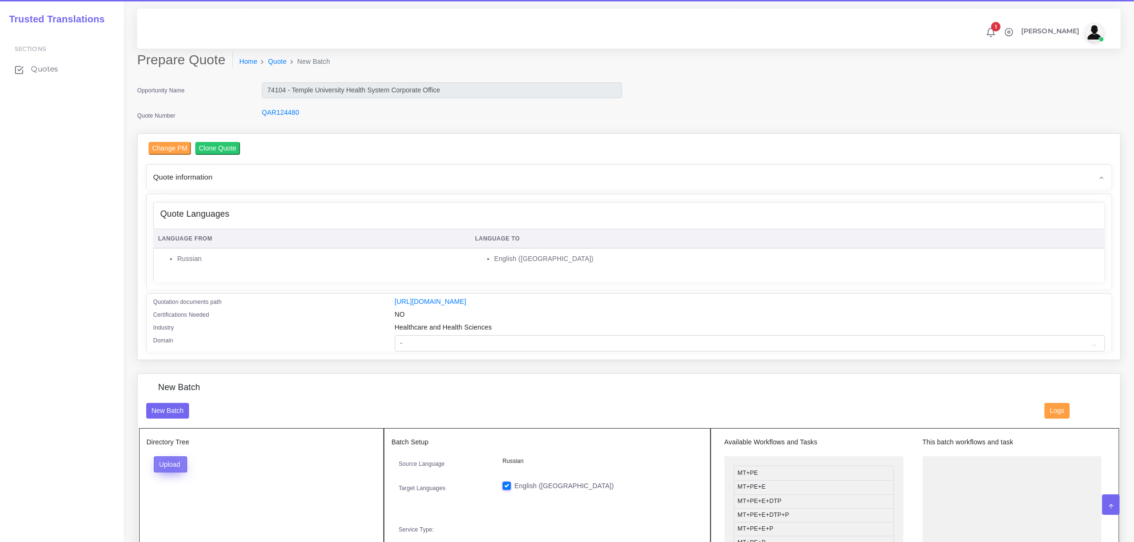
click at [171, 465] on button "Upload" at bounding box center [171, 464] width 34 height 16
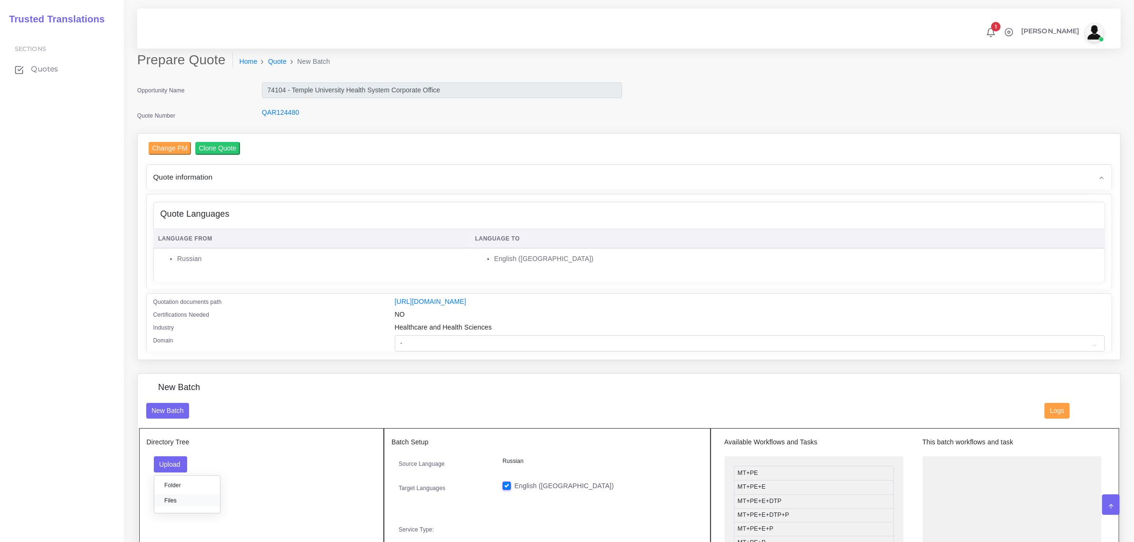
click at [181, 503] on label "Files" at bounding box center [187, 500] width 66 height 12
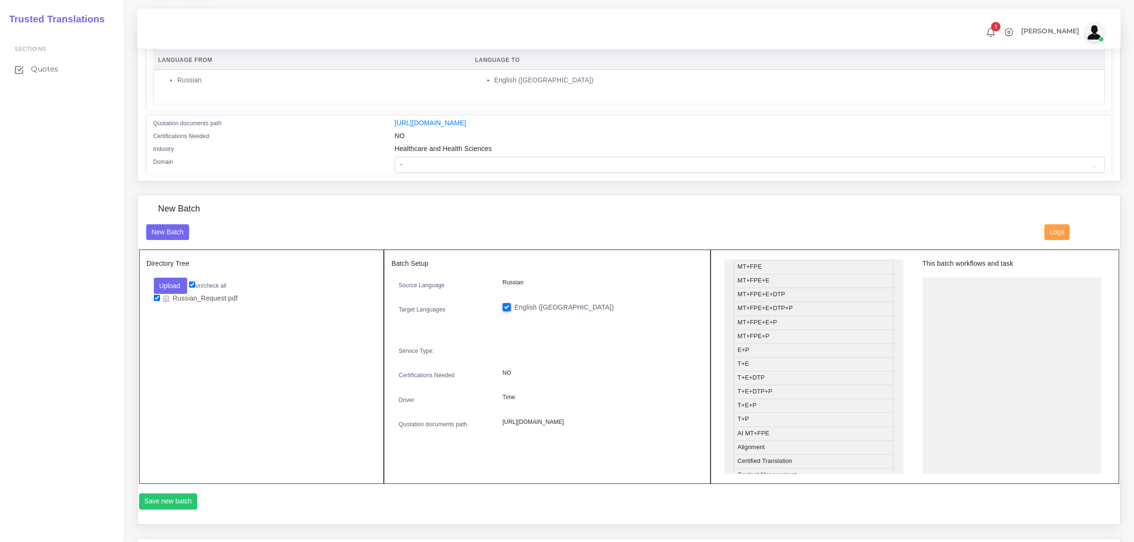
scroll to position [119, 0]
drag, startPoint x: 802, startPoint y: 386, endPoint x: 992, endPoint y: 284, distance: 215.4
drag, startPoint x: 782, startPoint y: 325, endPoint x: 974, endPoint y: 304, distance: 193.6
drag, startPoint x: 952, startPoint y: 306, endPoint x: 756, endPoint y: 324, distance: 196.1
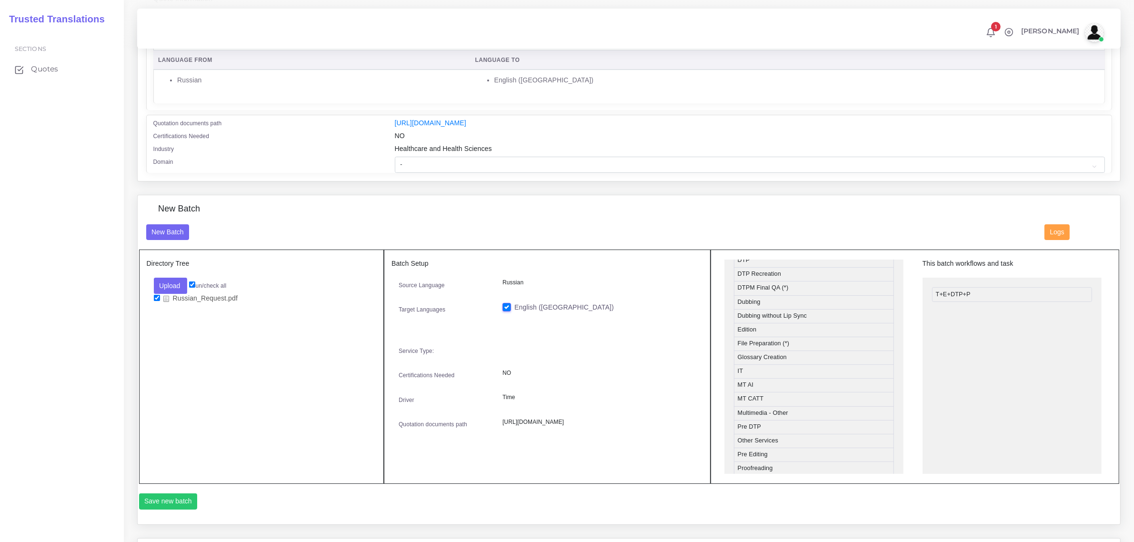
scroll to position [351, 0]
drag, startPoint x: 768, startPoint y: 277, endPoint x: 965, endPoint y: 284, distance: 197.3
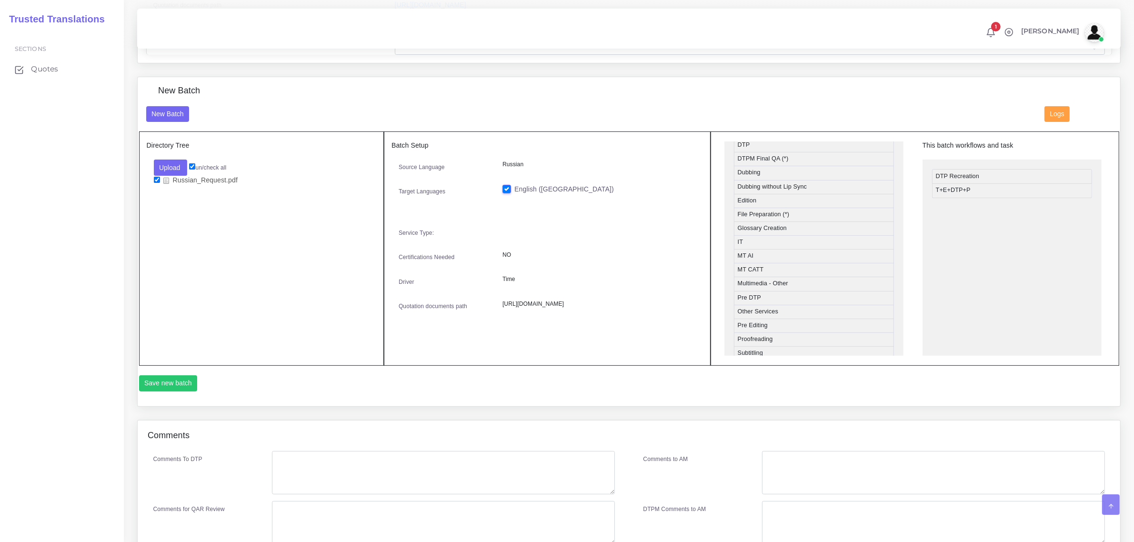
scroll to position [298, 0]
click at [174, 379] on button "Save new batch" at bounding box center [168, 382] width 59 height 16
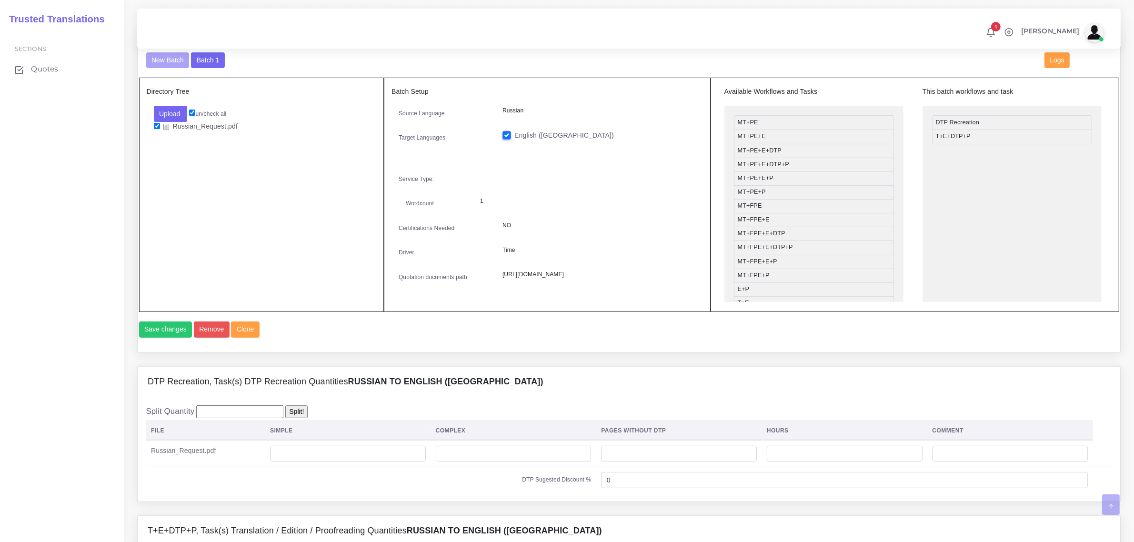
scroll to position [357, 0]
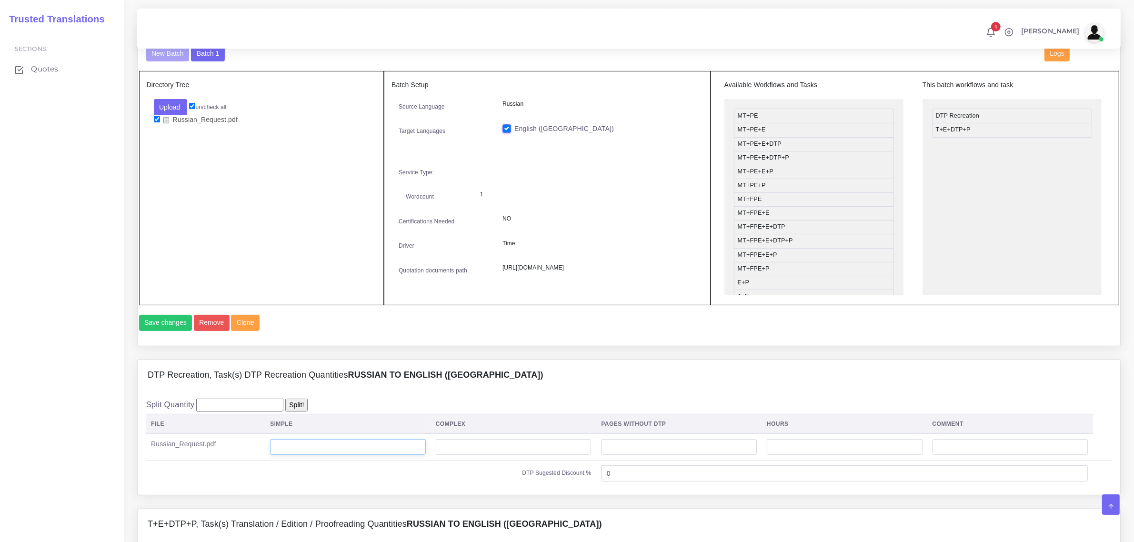
click at [291, 455] on input "number" at bounding box center [348, 447] width 156 height 16
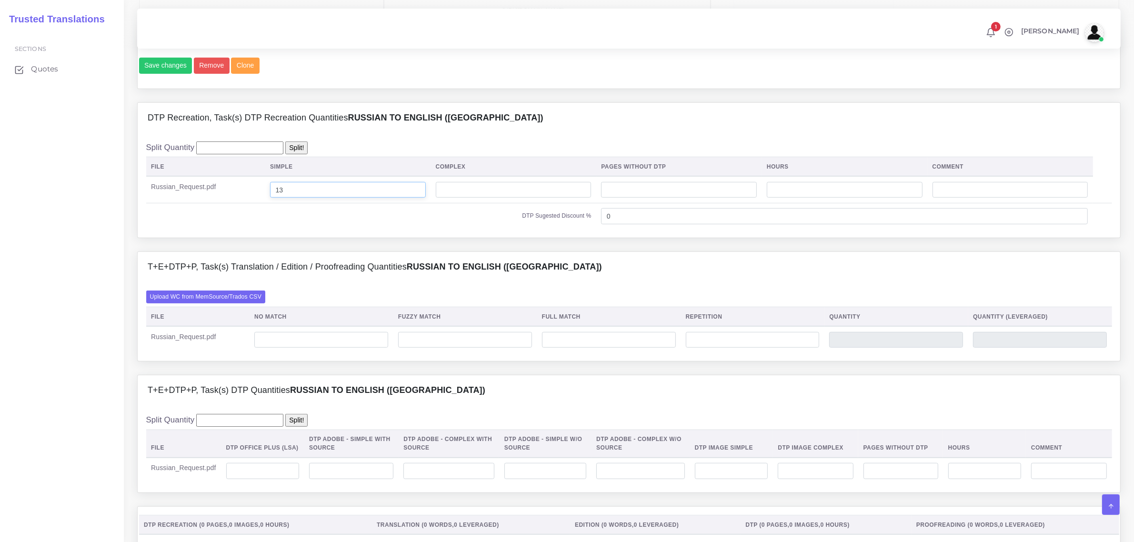
scroll to position [655, 0]
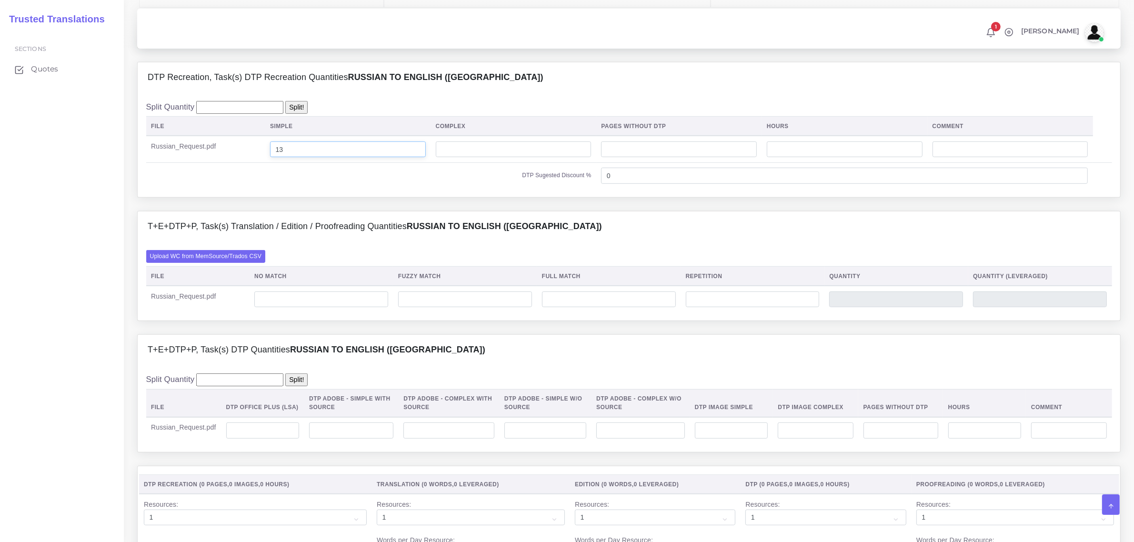
type input "13"
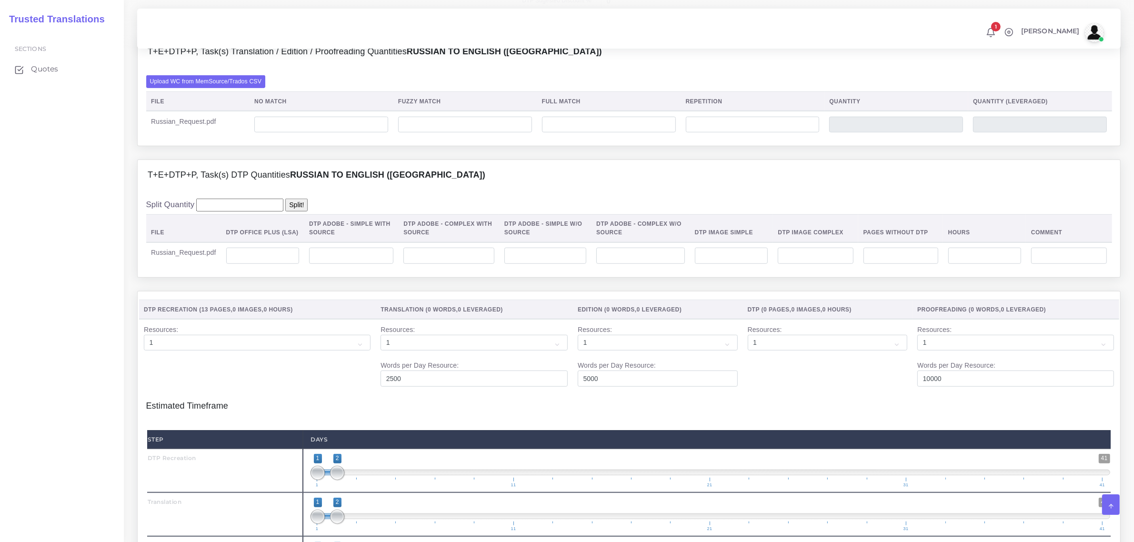
scroll to position [893, 0]
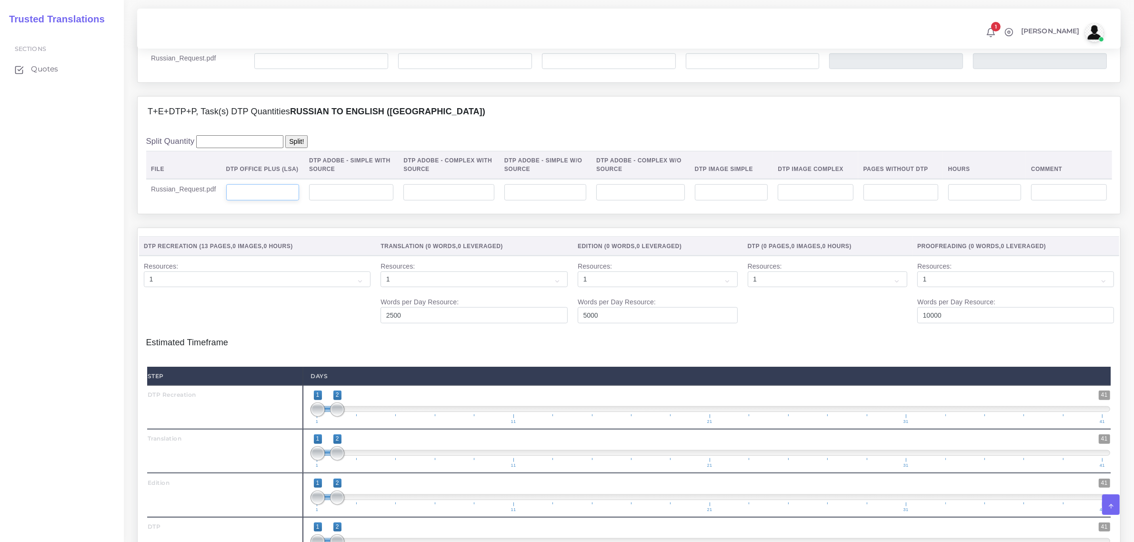
click at [269, 201] on input "number" at bounding box center [262, 192] width 73 height 16
type input "13"
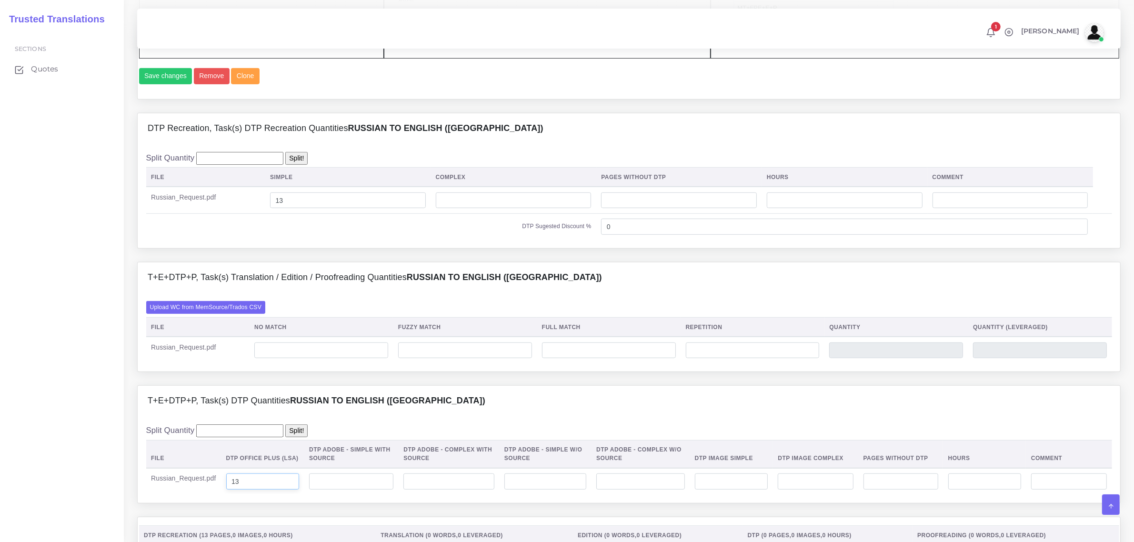
scroll to position [595, 0]
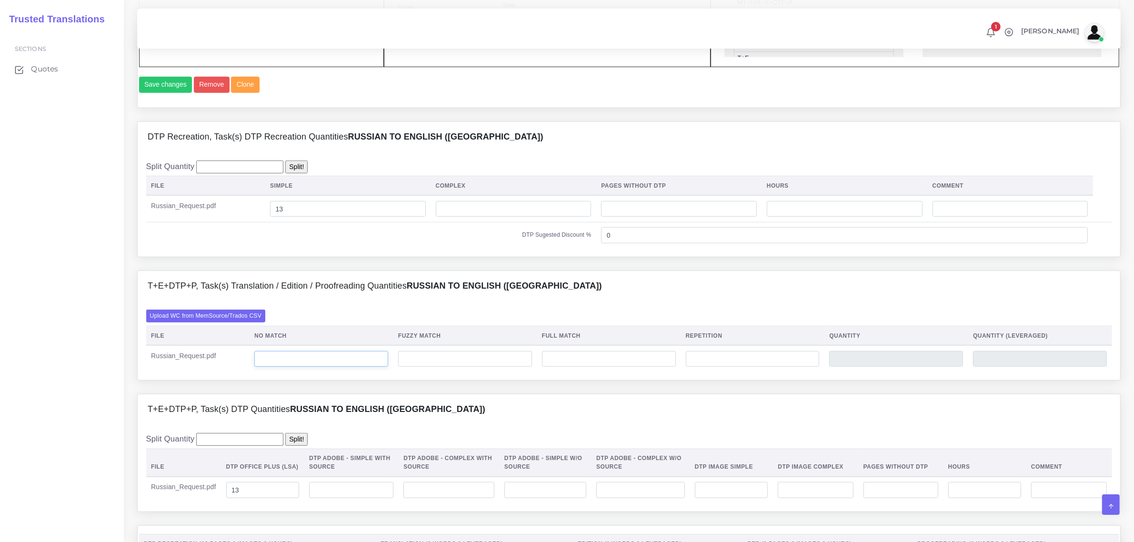
click at [318, 367] on input "number" at bounding box center [321, 359] width 134 height 16
type input "0"
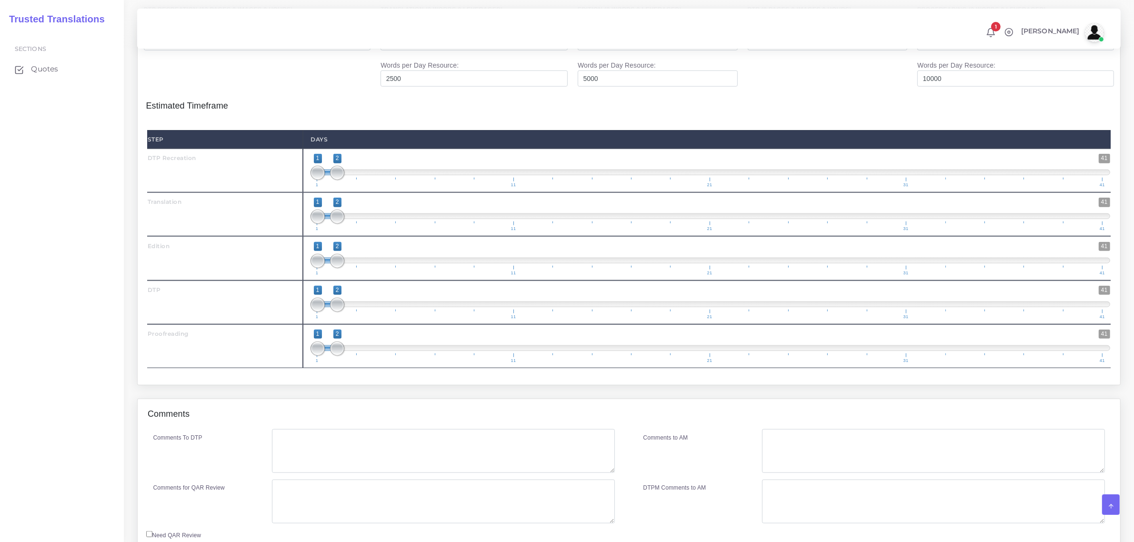
scroll to position [1131, 0]
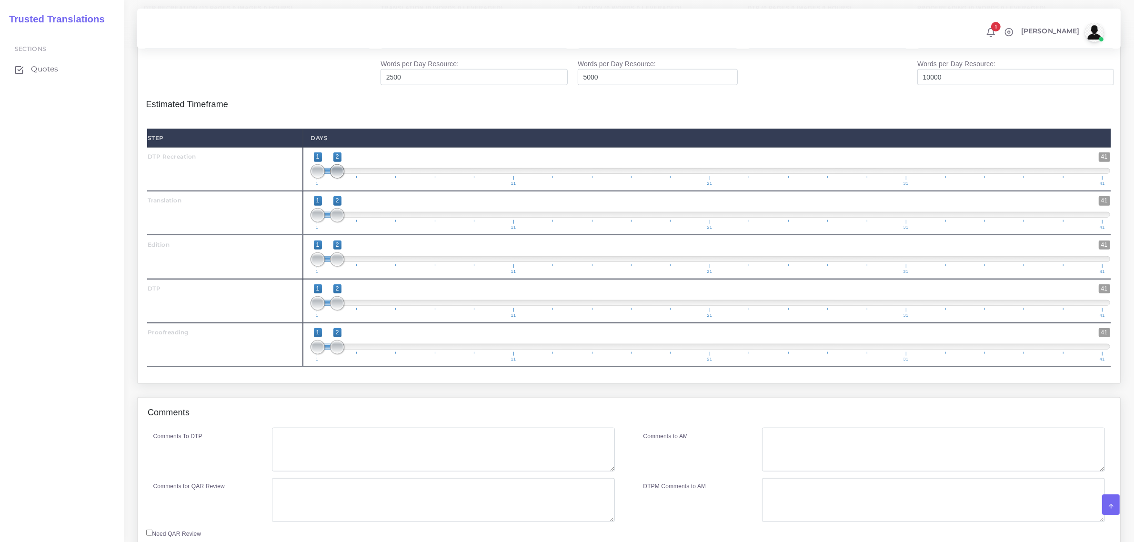
type input "45000"
type input "1;1"
drag, startPoint x: 338, startPoint y: 187, endPoint x: 312, endPoint y: 189, distance: 26.3
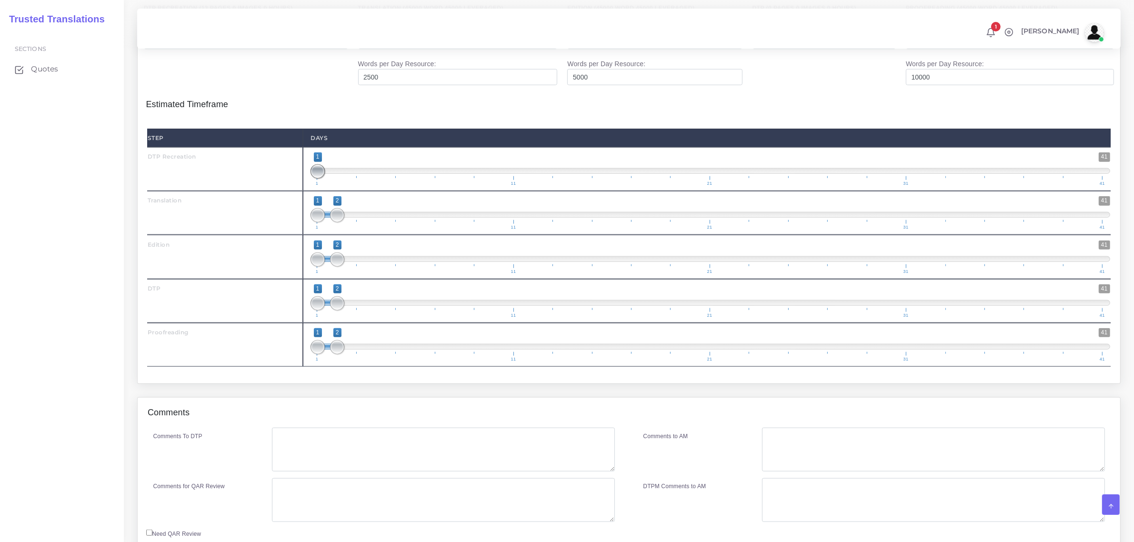
click at [312, 179] on span at bounding box center [318, 171] width 14 height 14
drag, startPoint x: 337, startPoint y: 231, endPoint x: 372, endPoint y: 232, distance: 34.8
click at [372, 222] on span at bounding box center [377, 215] width 14 height 14
drag, startPoint x: 321, startPoint y: 236, endPoint x: 334, endPoint y: 236, distance: 13.8
click at [334, 222] on span at bounding box center [337, 215] width 14 height 14
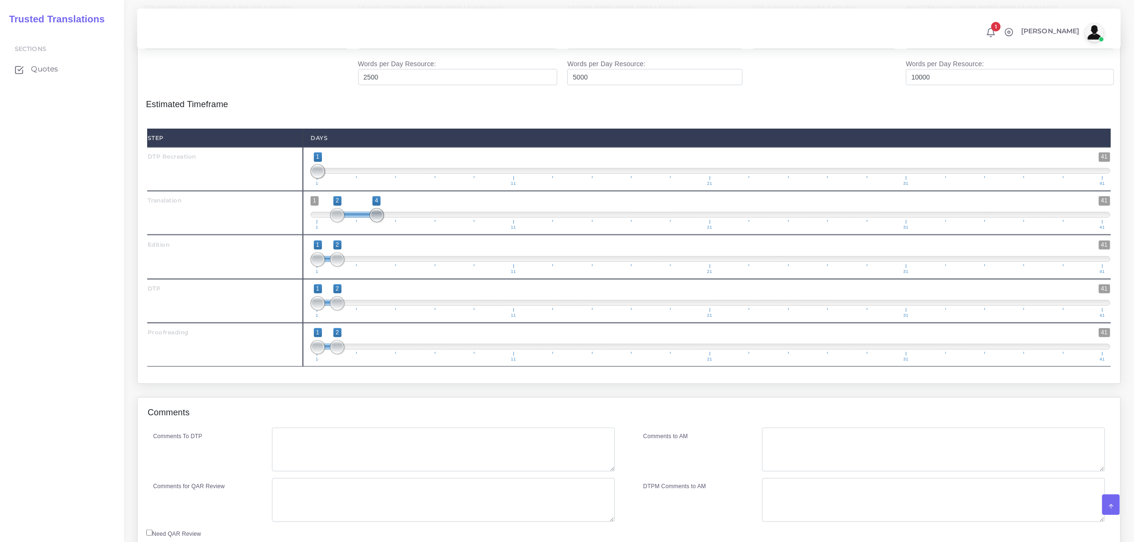
type input "2;5"
drag, startPoint x: 378, startPoint y: 235, endPoint x: 400, endPoint y: 239, distance: 22.7
click at [400, 222] on span at bounding box center [396, 215] width 14 height 14
drag, startPoint x: 341, startPoint y: 278, endPoint x: 456, endPoint y: 283, distance: 115.9
click at [464, 274] on span "1 41 1 8 1 — 8 1 11 21 31 41" at bounding box center [711, 257] width 800 height 33
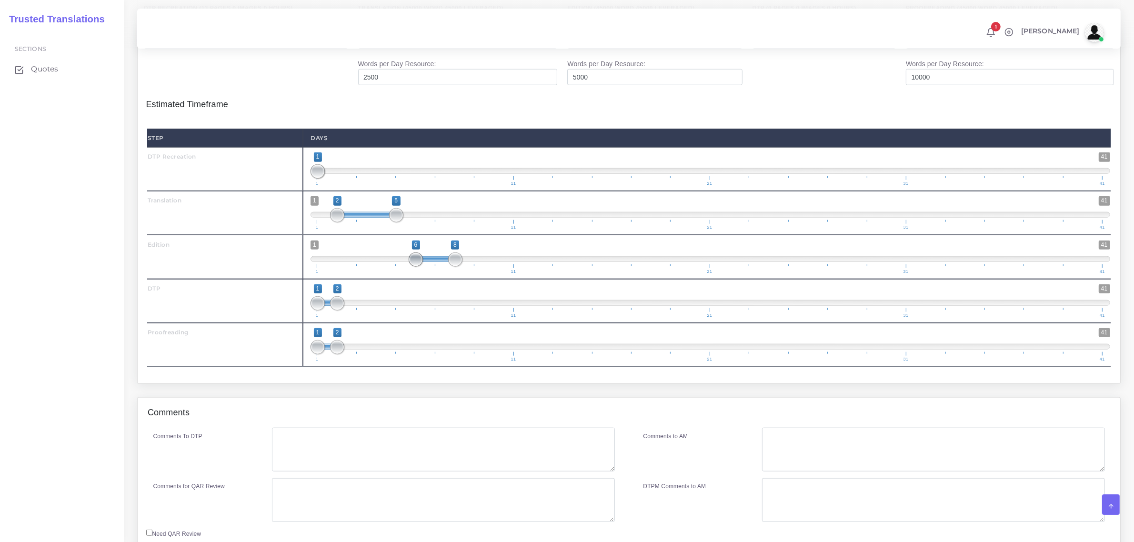
drag, startPoint x: 315, startPoint y: 281, endPoint x: 405, endPoint y: 282, distance: 90.5
click at [405, 274] on span "1 41 6 8 6 — 8 1 11 21 31 41" at bounding box center [711, 257] width 800 height 33
click at [455, 267] on span at bounding box center [455, 259] width 14 height 14
type input "6;9"
drag, startPoint x: 454, startPoint y: 280, endPoint x: 467, endPoint y: 281, distance: 12.9
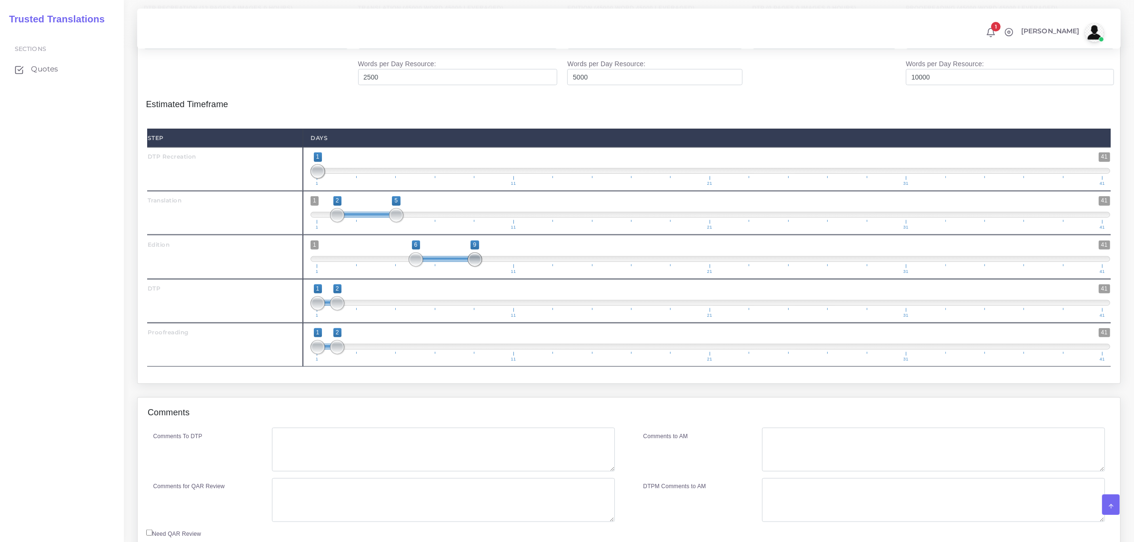
click at [467, 274] on span "1 41 6 9 6 — 9 1 11 21 31 41" at bounding box center [711, 257] width 800 height 33
drag, startPoint x: 334, startPoint y: 325, endPoint x: 472, endPoint y: 332, distance: 138.3
click at [483, 318] on span "1 41 1 10 1 — 10 1 11 21 31 41" at bounding box center [711, 300] width 800 height 33
drag, startPoint x: 310, startPoint y: 323, endPoint x: 342, endPoint y: 330, distance: 32.6
click at [462, 323] on div "1 41 1 10 1 — 10 1 11 21 31 41 1;10" at bounding box center [710, 301] width 815 height 44
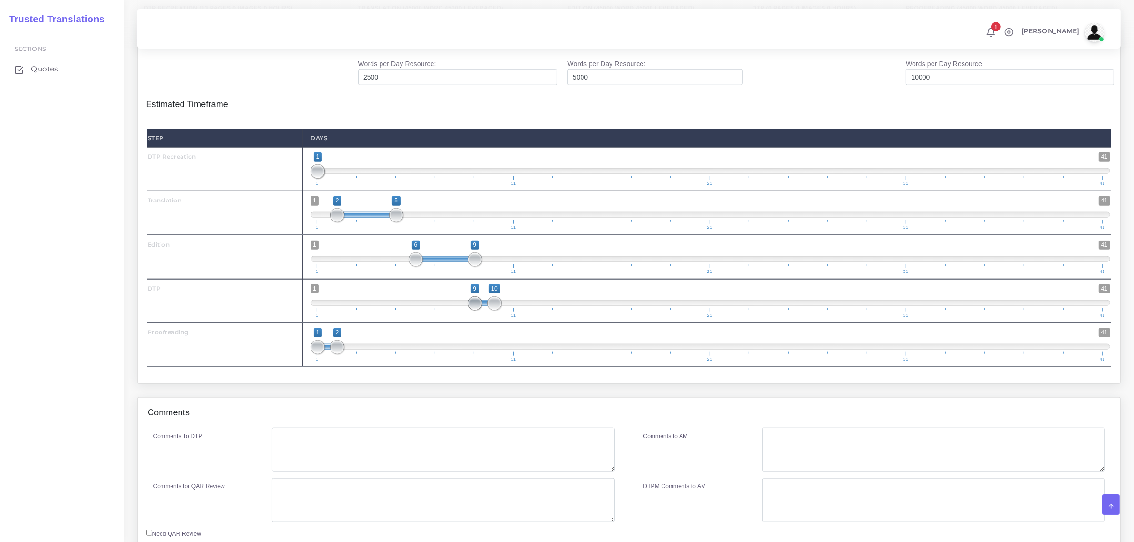
type input "10;10"
drag, startPoint x: 316, startPoint y: 324, endPoint x: 496, endPoint y: 332, distance: 180.7
click at [496, 318] on span "1 41 10 10 10 — 10 1 11 21 31 41" at bounding box center [711, 300] width 800 height 33
drag, startPoint x: 341, startPoint y: 369, endPoint x: 556, endPoint y: 364, distance: 215.8
click at [556, 354] on span at bounding box center [553, 347] width 14 height 14
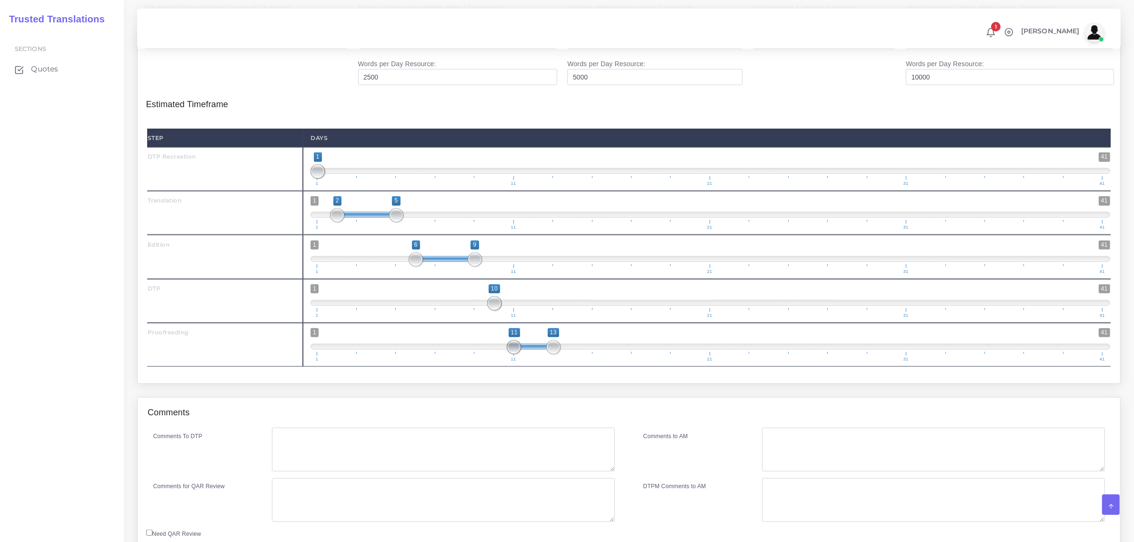
drag, startPoint x: 317, startPoint y: 368, endPoint x: 509, endPoint y: 366, distance: 191.5
click at [509, 354] on span at bounding box center [514, 347] width 14 height 14
type input "11;15"
drag, startPoint x: 557, startPoint y: 368, endPoint x: 590, endPoint y: 369, distance: 32.4
click at [590, 354] on span at bounding box center [592, 347] width 14 height 14
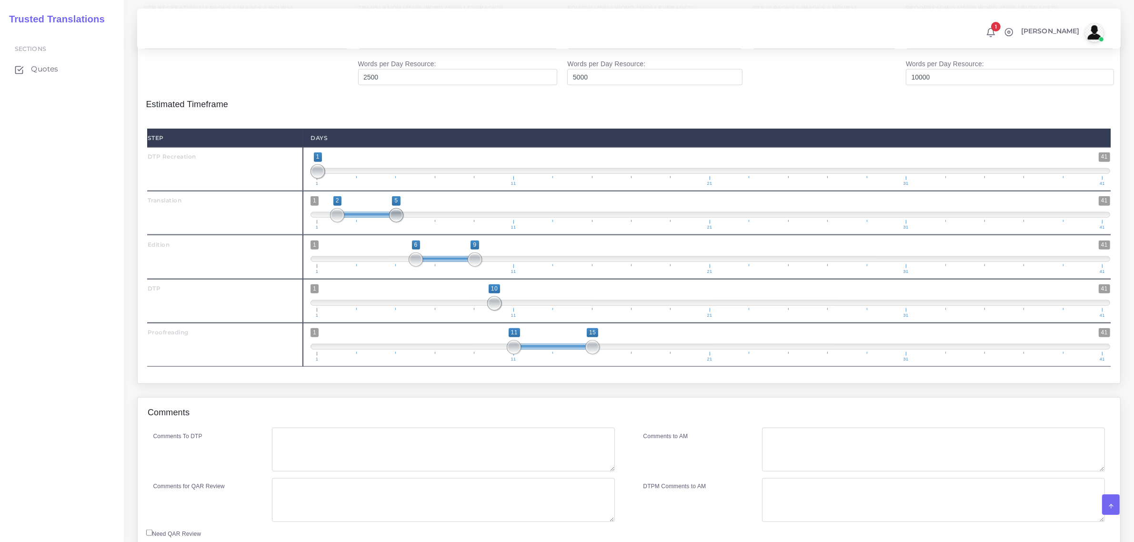
type input "2;6"
drag, startPoint x: 401, startPoint y: 237, endPoint x: 424, endPoint y: 248, distance: 26.4
click at [418, 222] on span at bounding box center [416, 215] width 14 height 14
drag, startPoint x: 415, startPoint y: 279, endPoint x: 426, endPoint y: 273, distance: 12.4
click at [426, 273] on span "1 41 7 9 7 — 9 1 11 21 31 41" at bounding box center [711, 257] width 800 height 33
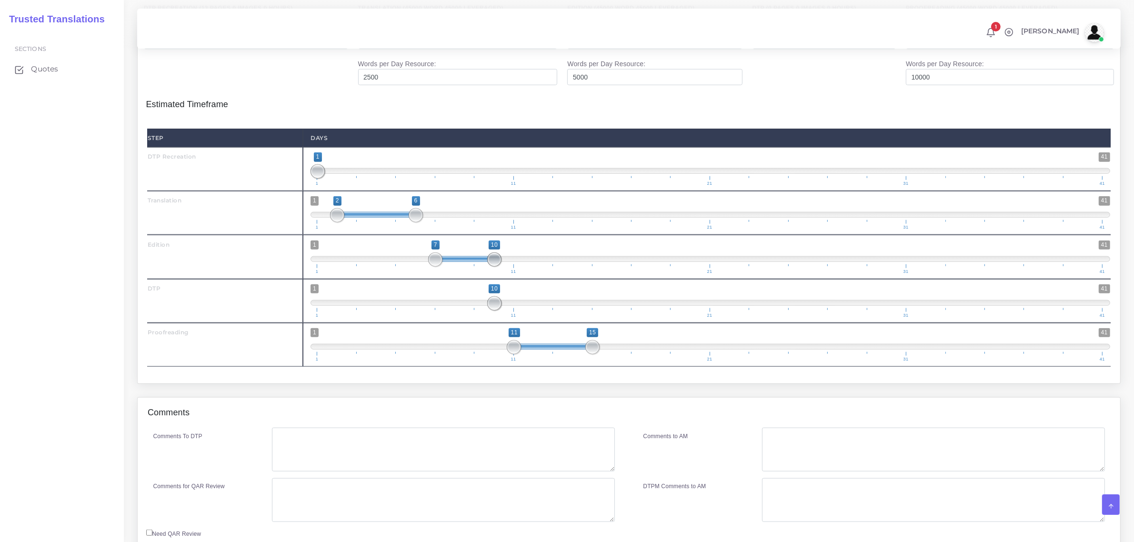
type input "7;11"
drag, startPoint x: 477, startPoint y: 276, endPoint x: 510, endPoint y: 274, distance: 33.4
click at [510, 267] on span at bounding box center [514, 259] width 14 height 14
drag, startPoint x: 498, startPoint y: 324, endPoint x: 515, endPoint y: 325, distance: 17.2
click at [546, 317] on span "1 41 10 10 10 — 10 1 11 21 31 41" at bounding box center [711, 300] width 800 height 33
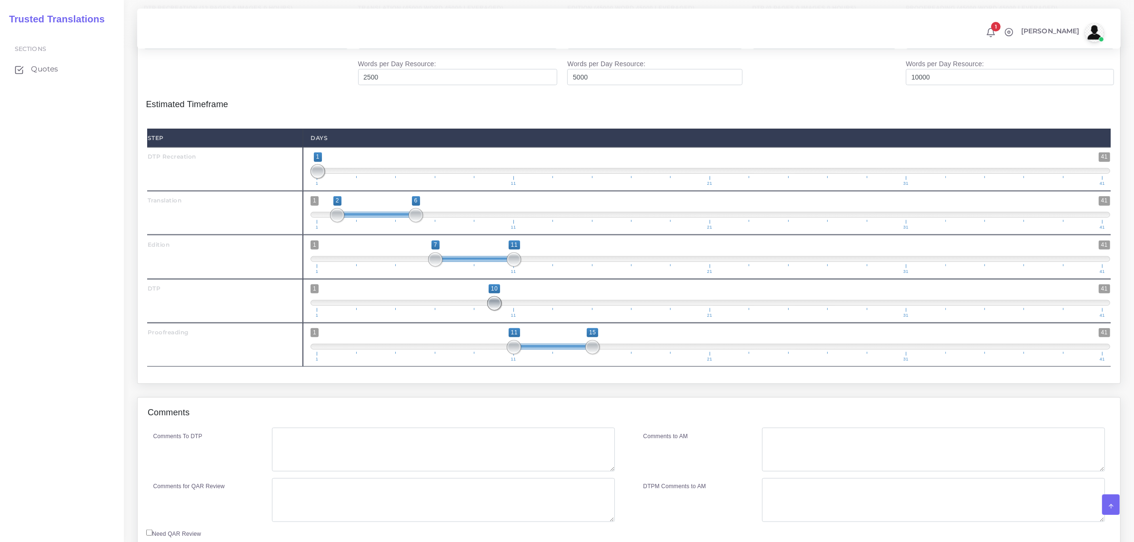
drag, startPoint x: 494, startPoint y: 322, endPoint x: 495, endPoint y: 327, distance: 5.8
click at [513, 318] on span "1 41 10 10 10 — 10 1 11 21 31 41" at bounding box center [711, 300] width 800 height 33
drag, startPoint x: 492, startPoint y: 326, endPoint x: 478, endPoint y: 325, distance: 14.3
click at [478, 311] on span at bounding box center [475, 303] width 14 height 14
drag, startPoint x: 489, startPoint y: 325, endPoint x: 523, endPoint y: 320, distance: 34.2
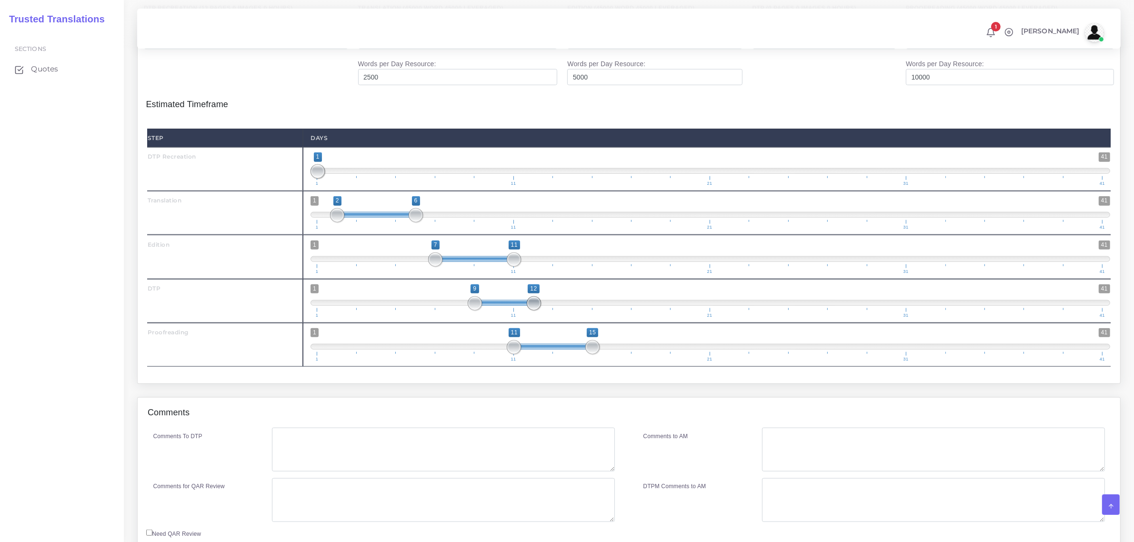
click at [523, 318] on span "1 41 9 12 9 — 12 1 11 21 31 41" at bounding box center [711, 300] width 800 height 33
type input "12;12"
drag, startPoint x: 476, startPoint y: 322, endPoint x: 527, endPoint y: 366, distance: 67.5
click at [540, 318] on span "1 41 12 12 12 — 12 1 11 21 31 41" at bounding box center [711, 300] width 800 height 33
drag, startPoint x: 515, startPoint y: 367, endPoint x: 551, endPoint y: 367, distance: 36.2
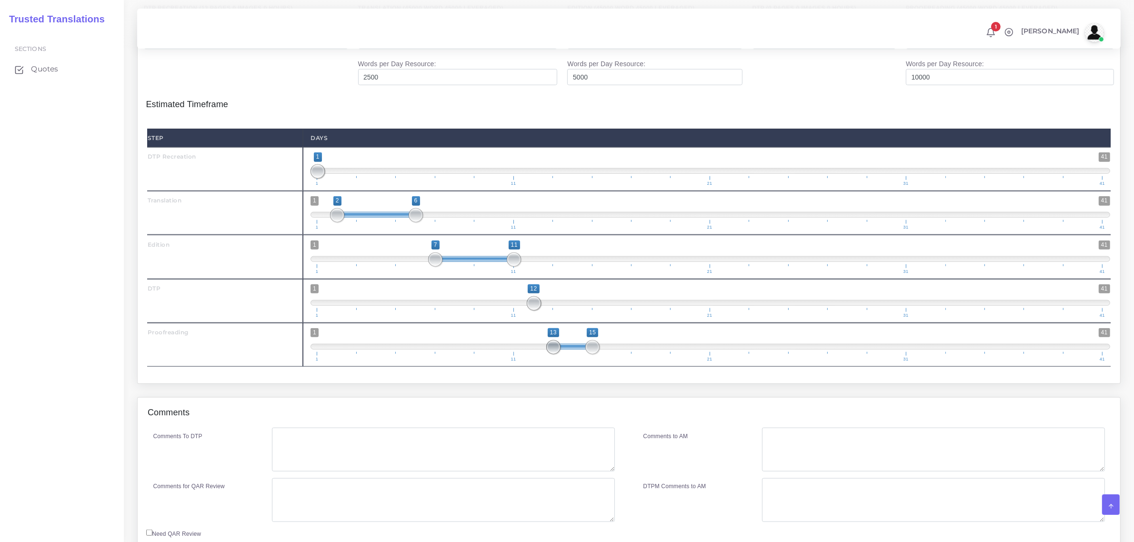
click at [551, 354] on span at bounding box center [553, 347] width 14 height 14
type input "13;17"
drag, startPoint x: 592, startPoint y: 368, endPoint x: 624, endPoint y: 368, distance: 31.9
click at [624, 362] on span "1 41 13 17 13 — 17 1 11 21 31 41" at bounding box center [711, 344] width 800 height 33
click at [410, 461] on textarea "Comments To DTP" at bounding box center [443, 450] width 342 height 44
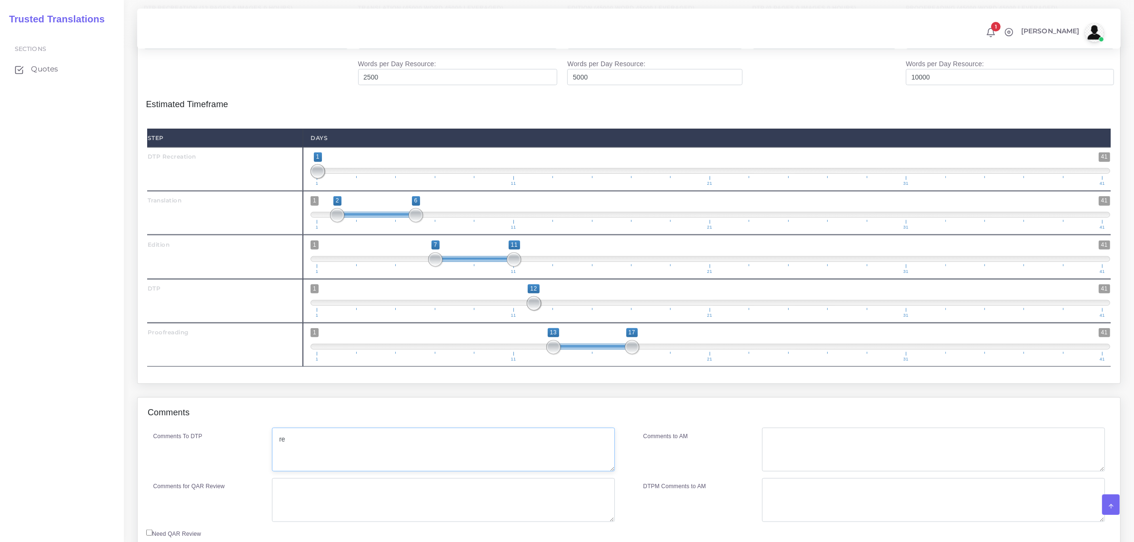
type textarea "r"
click at [280, 462] on textarea "armar estructura" at bounding box center [443, 450] width 342 height 44
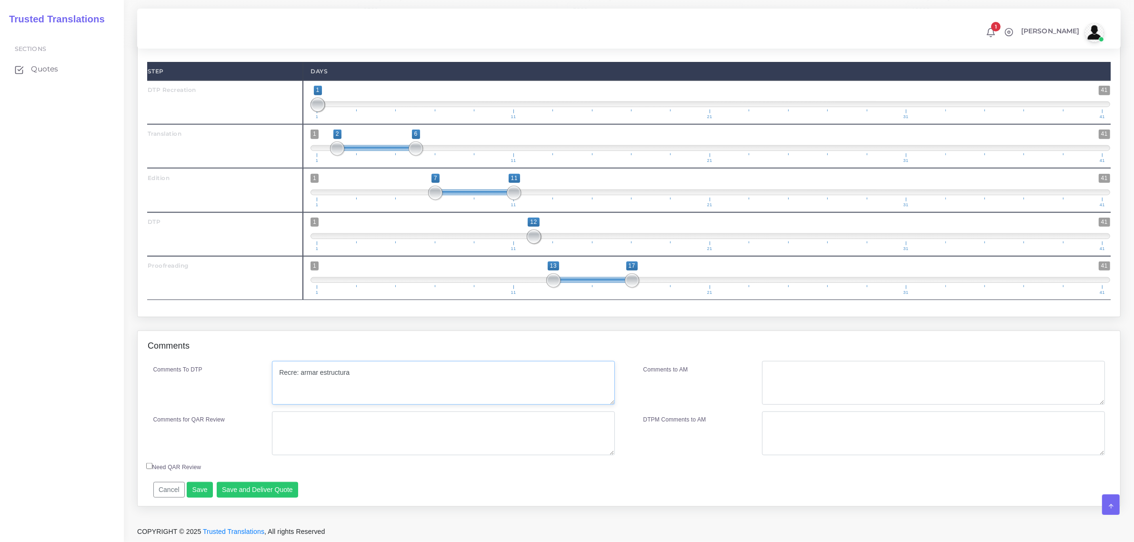
scroll to position [1219, 0]
type textarea "Recre: armar estructura"
click at [259, 491] on button "Save and Deliver Quote" at bounding box center [258, 490] width 82 height 16
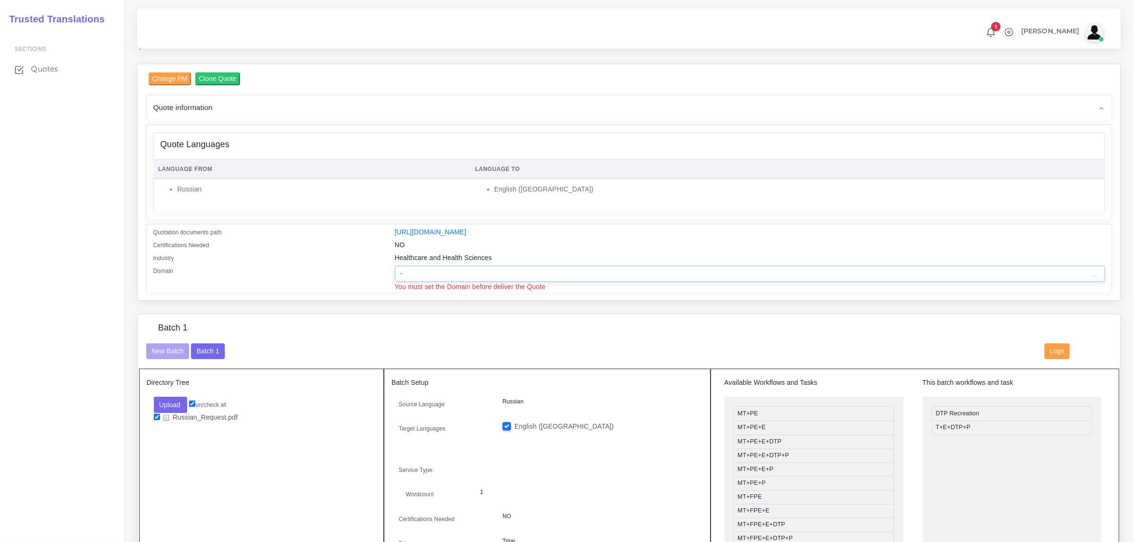
click at [439, 271] on select "- Advertising and Media Agriculture, Forestry and Fishing Architecture, Buildin…" at bounding box center [750, 274] width 710 height 16
select select "Healthcare and Health Sciences"
click at [395, 266] on select "- Advertising and Media Agriculture, Forestry and Fishing Architecture, Buildin…" at bounding box center [750, 274] width 710 height 16
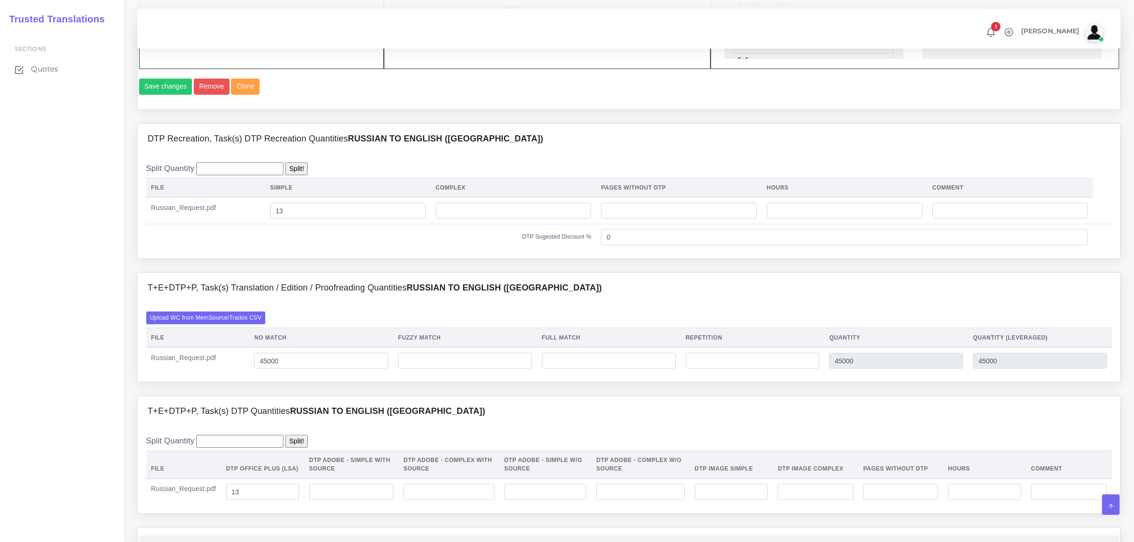
scroll to position [605, 0]
drag, startPoint x: 285, startPoint y: 380, endPoint x: 260, endPoint y: 377, distance: 24.9
click at [260, 367] on input "45000" at bounding box center [321, 359] width 134 height 16
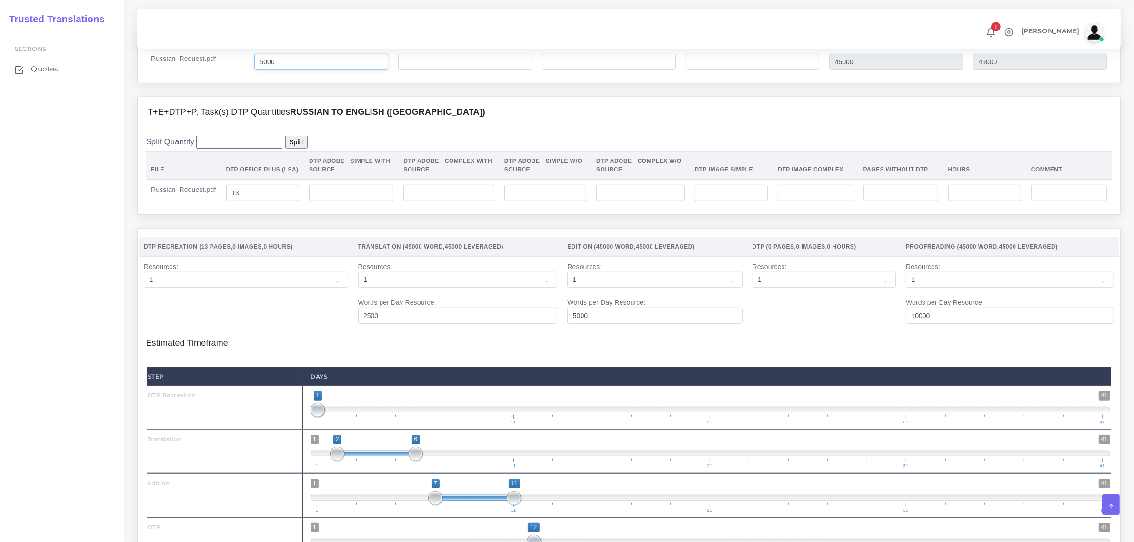
scroll to position [903, 0]
type input "5000"
drag, startPoint x: 415, startPoint y: 472, endPoint x: 386, endPoint y: 471, distance: 29.1
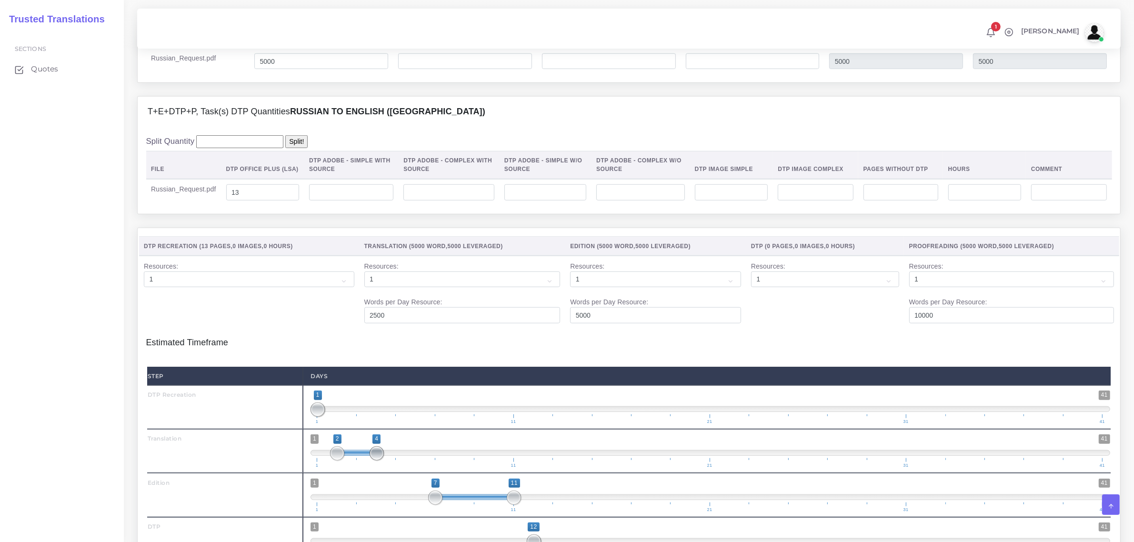
click at [386, 468] on span "1 41 2 4 2 — 4 1 11 21 31 41" at bounding box center [711, 450] width 800 height 33
type input "2;4"
drag, startPoint x: 389, startPoint y: 473, endPoint x: 368, endPoint y: 472, distance: 20.5
click at [368, 468] on span "1 41 2 4 2 — 4 1 11 21 31 41" at bounding box center [711, 450] width 800 height 33
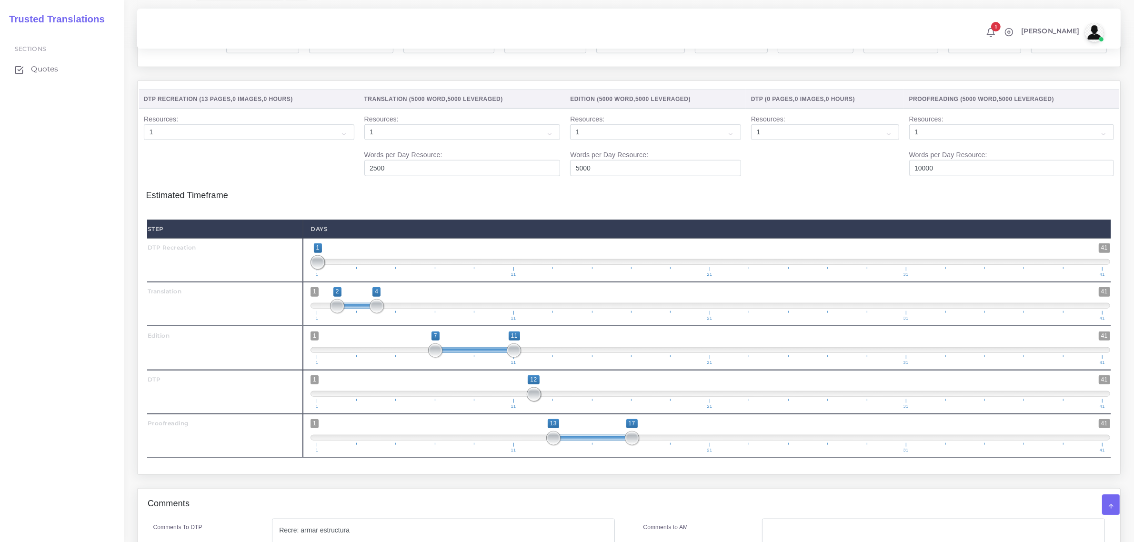
scroll to position [1082, 0]
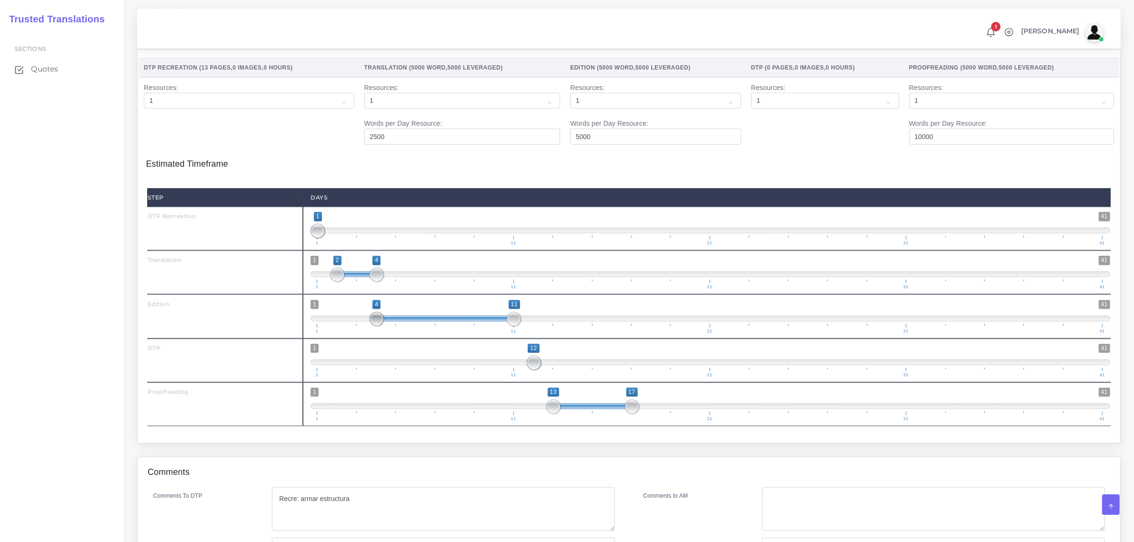
type input "5;11"
drag, startPoint x: 432, startPoint y: 337, endPoint x: 383, endPoint y: 340, distance: 48.7
click at [383, 333] on span "1 41 5 11 5 — 11 1 11 21 31 41" at bounding box center [711, 316] width 800 height 33
type input "2;3"
drag, startPoint x: 374, startPoint y: 296, endPoint x: 363, endPoint y: 296, distance: 10.5
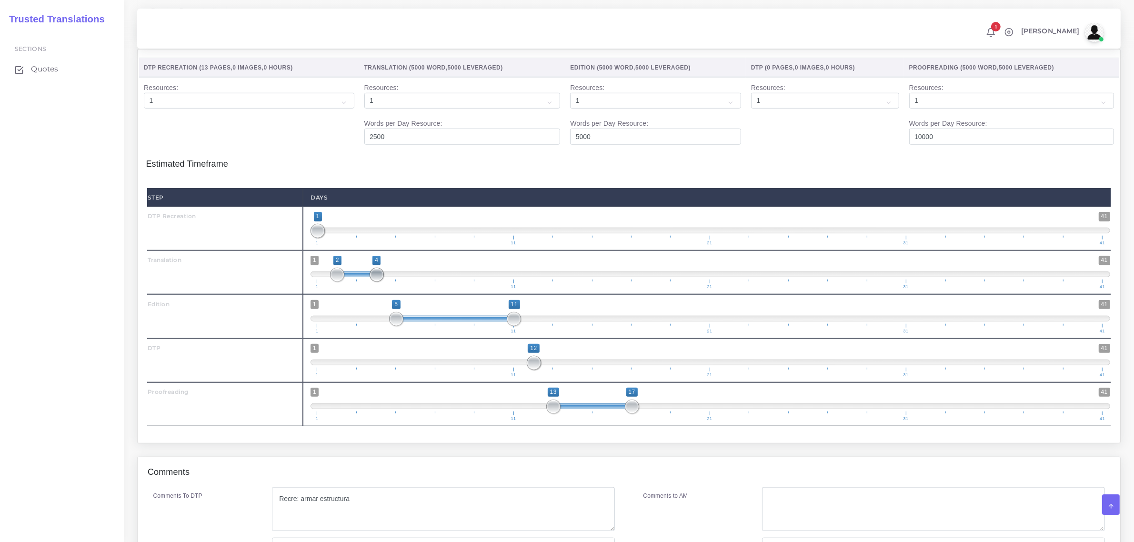
click at [370, 282] on span at bounding box center [377, 275] width 14 height 14
type input "5;6"
drag, startPoint x: 513, startPoint y: 341, endPoint x: 415, endPoint y: 348, distance: 98.3
click at [415, 333] on span "1 41 5 6 5 — 6 1 11 21 31 41" at bounding box center [711, 316] width 800 height 33
drag, startPoint x: 534, startPoint y: 382, endPoint x: 427, endPoint y: 394, distance: 107.5
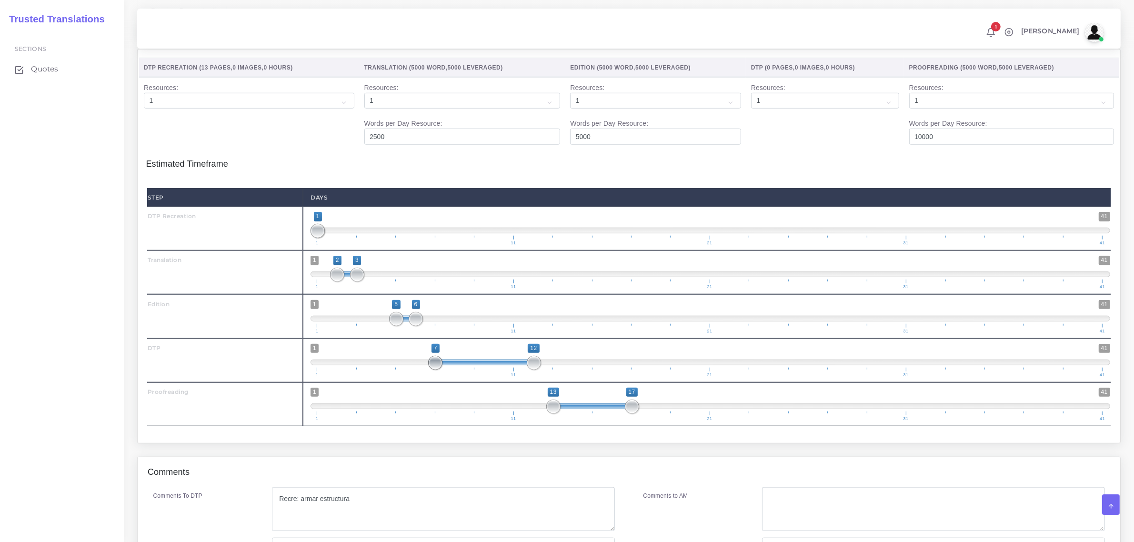
click at [427, 377] on span "1 41 7 12 7 — 12 1 11 21 31 41" at bounding box center [711, 360] width 800 height 33
type input "7;7"
drag, startPoint x: 531, startPoint y: 382, endPoint x: 434, endPoint y: 399, distance: 98.5
click at [434, 382] on div "1 41 7 7 7 — 7 1 11 21 31 41 7;7" at bounding box center [710, 361] width 815 height 44
drag, startPoint x: 554, startPoint y: 425, endPoint x: 460, endPoint y: 427, distance: 94.3
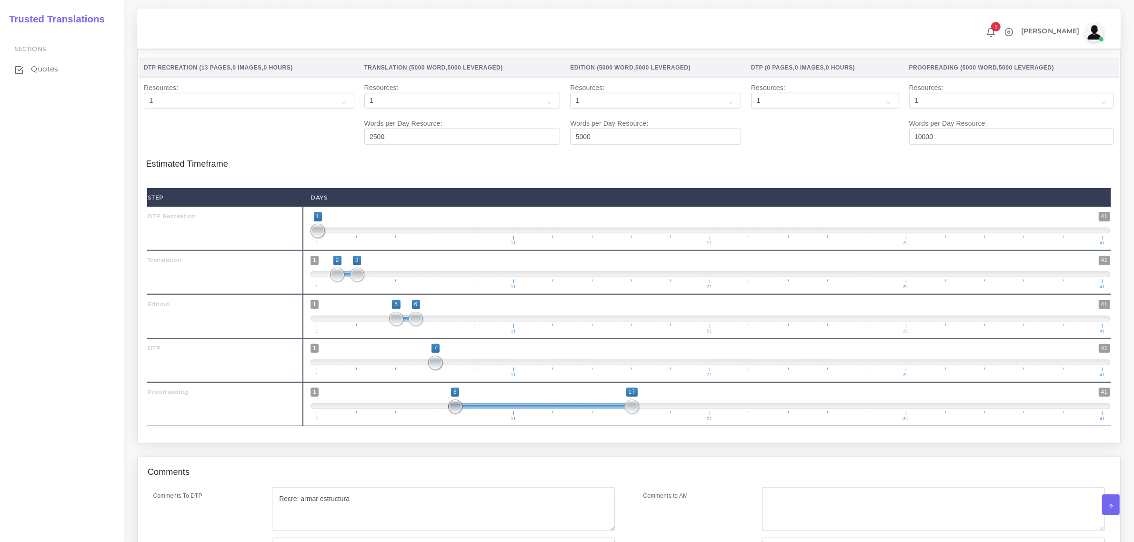
click at [460, 414] on span at bounding box center [455, 407] width 14 height 14
type input "8;8"
drag, startPoint x: 638, startPoint y: 423, endPoint x: 461, endPoint y: 430, distance: 177.3
click at [461, 414] on span at bounding box center [455, 407] width 14 height 14
drag, startPoint x: 393, startPoint y: 341, endPoint x: 379, endPoint y: 341, distance: 14.3
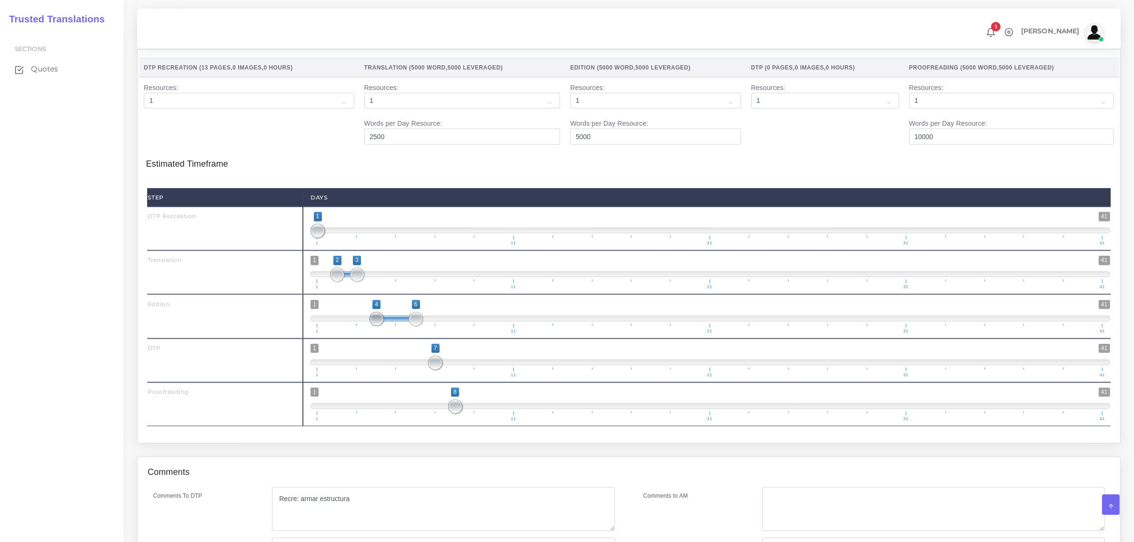
click at [379, 326] on span at bounding box center [377, 319] width 14 height 14
type input "4;5"
drag, startPoint x: 416, startPoint y: 336, endPoint x: 399, endPoint y: 337, distance: 17.2
click at [399, 326] on span at bounding box center [396, 319] width 14 height 14
drag, startPoint x: 432, startPoint y: 382, endPoint x: 415, endPoint y: 382, distance: 17.6
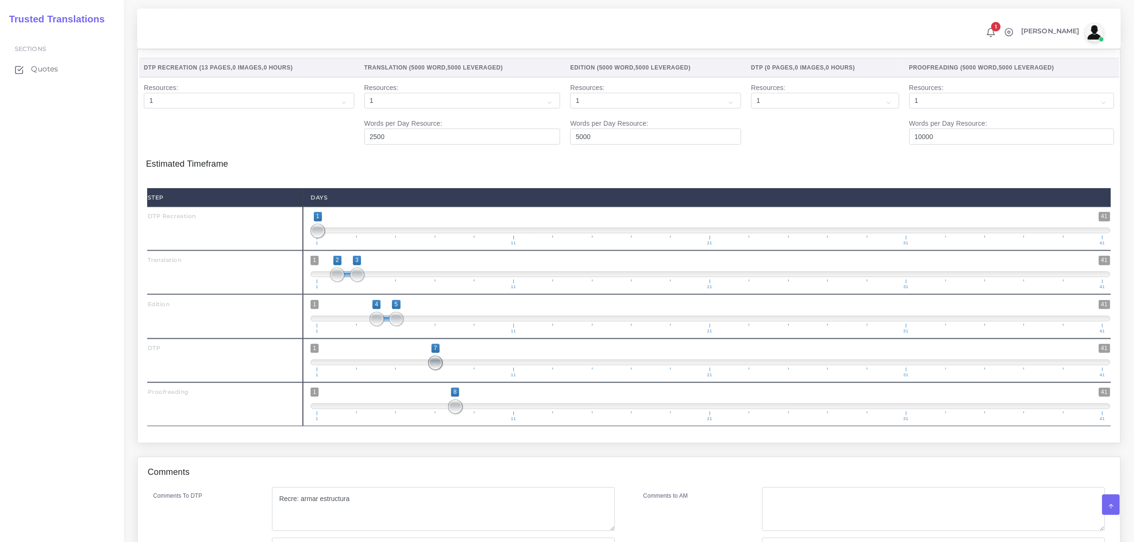
click at [415, 377] on span "1 41 7 7 7 — 7 1 11 21 31 41" at bounding box center [711, 360] width 800 height 33
drag, startPoint x: 434, startPoint y: 380, endPoint x: 424, endPoint y: 387, distance: 12.3
click at [417, 377] on span "1 41 7 7 7 — 7 1 11 21 31 41" at bounding box center [711, 360] width 800 height 33
drag, startPoint x: 431, startPoint y: 386, endPoint x: 427, endPoint y: 394, distance: 9.2
click at [439, 377] on span "1 41 7 8 7 — 8 1 11 21 31 41" at bounding box center [711, 360] width 800 height 33
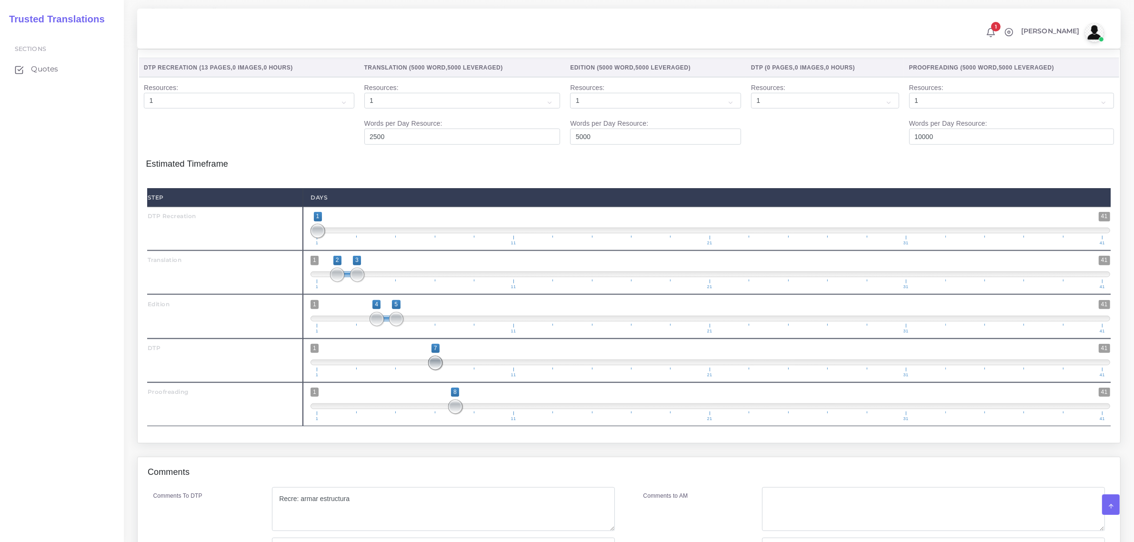
drag, startPoint x: 432, startPoint y: 384, endPoint x: 428, endPoint y: 389, distance: 6.1
click at [428, 377] on span "1 41 7 7 7 — 7 1 11 21 31 41" at bounding box center [711, 360] width 800 height 33
drag, startPoint x: 432, startPoint y: 386, endPoint x: 452, endPoint y: 383, distance: 19.7
click at [460, 376] on span "1 41 7 8 7 — 8 1 11 21 31 41" at bounding box center [711, 360] width 800 height 33
drag, startPoint x: 439, startPoint y: 374, endPoint x: 410, endPoint y: 379, distance: 29.0
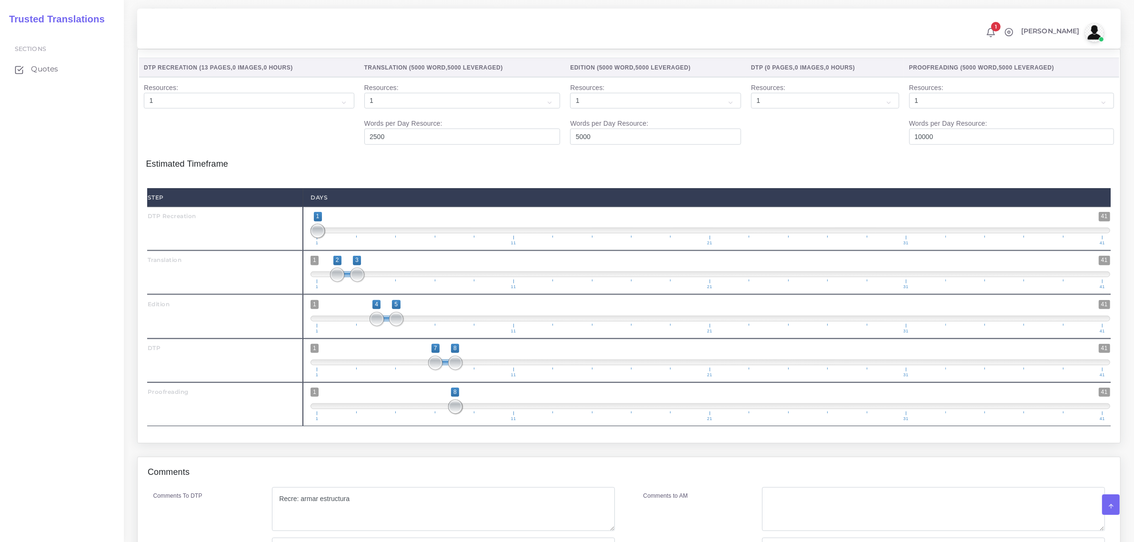
click at [410, 377] on span "1 41 7 8 7 — 8 1 11 21 31 41" at bounding box center [711, 360] width 800 height 33
drag, startPoint x: 434, startPoint y: 382, endPoint x: 448, endPoint y: 370, distance: 18.2
click at [417, 370] on span at bounding box center [416, 363] width 14 height 14
type input "6;6"
drag, startPoint x: 456, startPoint y: 384, endPoint x: 420, endPoint y: 384, distance: 36.2
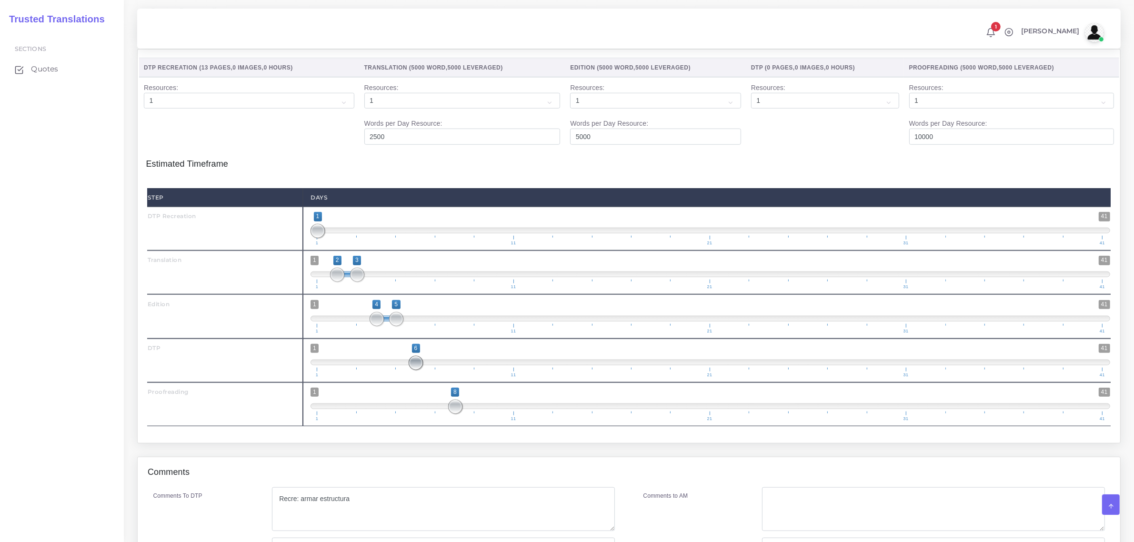
click at [420, 370] on span at bounding box center [416, 363] width 14 height 14
click at [434, 421] on span "1 41 8 8 8 — 8 1 11 21 31 41" at bounding box center [711, 404] width 800 height 33
drag, startPoint x: 453, startPoint y: 428, endPoint x: 469, endPoint y: 429, distance: 16.3
click at [462, 414] on span at bounding box center [455, 407] width 14 height 14
click at [445, 421] on span "1 41 7 9 7 — 9 1 11 21 31 41" at bounding box center [711, 404] width 800 height 33
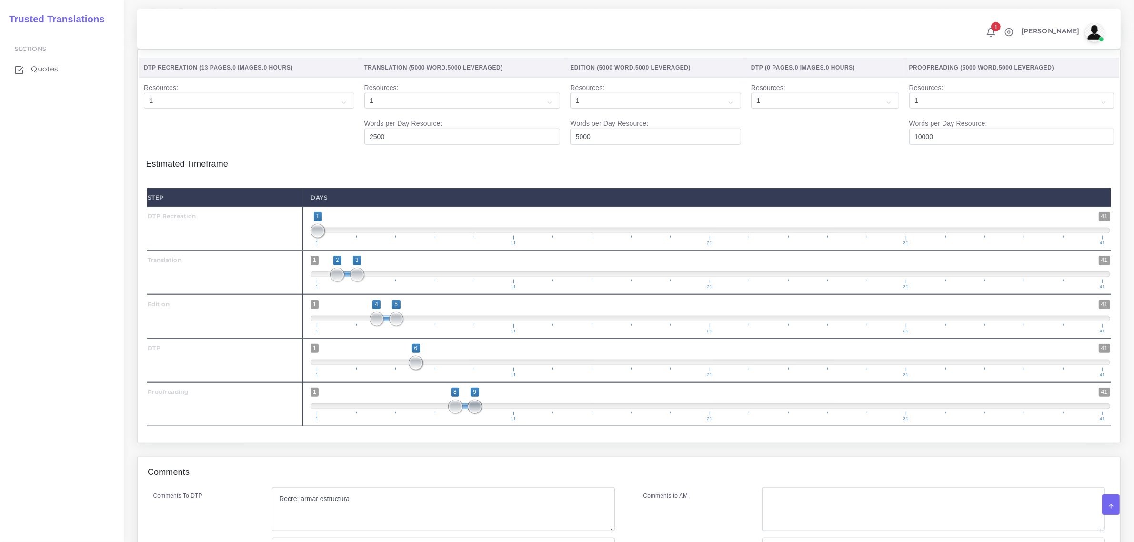
type input "8;8"
drag, startPoint x: 477, startPoint y: 426, endPoint x: 465, endPoint y: 427, distance: 11.9
click at [465, 421] on span "1 41 8 8 8 — 8 1 11 21 31 41" at bounding box center [711, 404] width 800 height 33
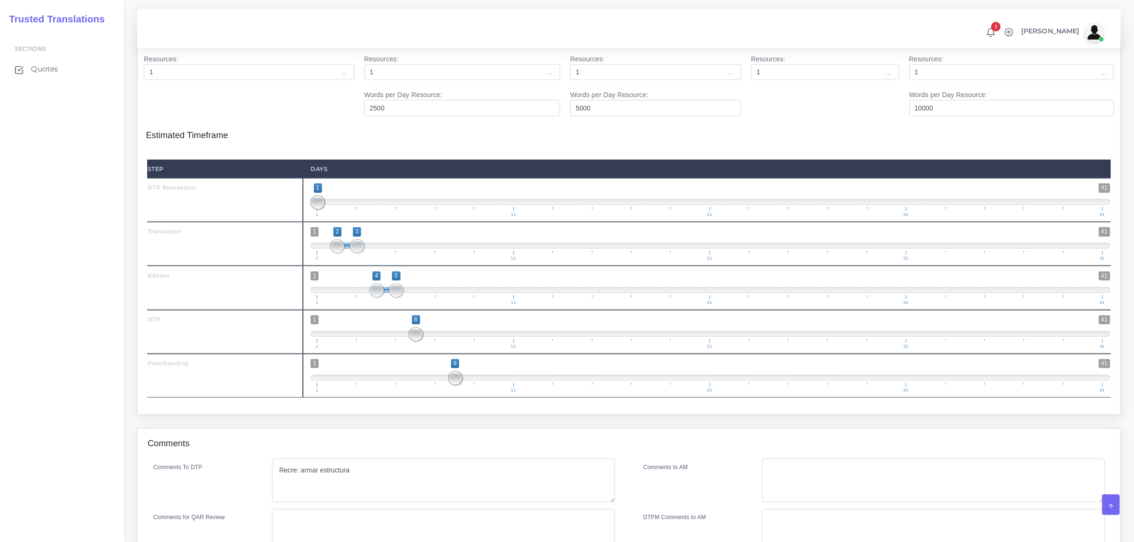
scroll to position [1229, 0]
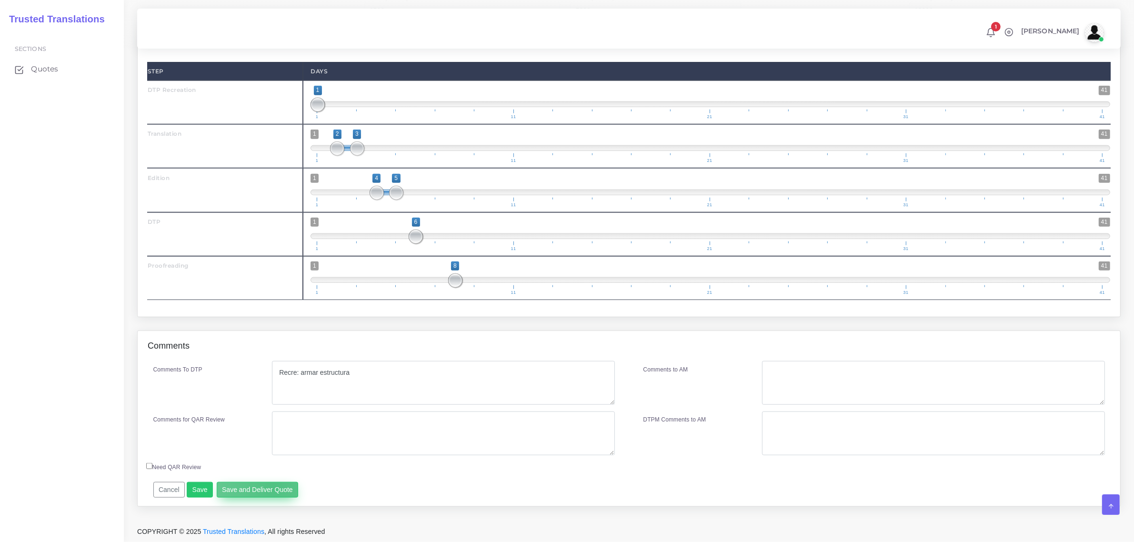
click at [271, 487] on button "Save and Deliver Quote" at bounding box center [258, 490] width 82 height 16
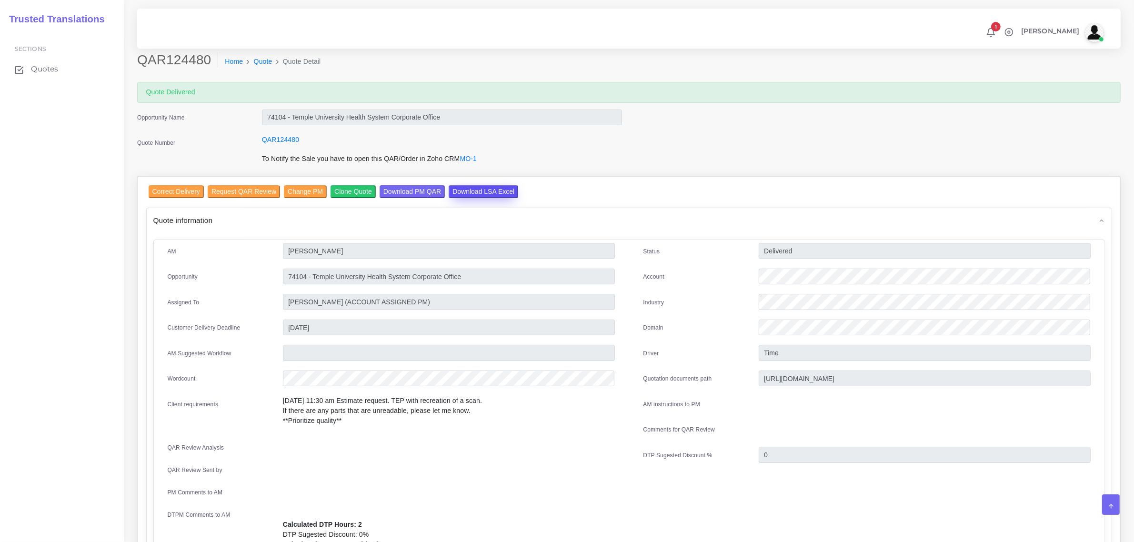
click at [476, 190] on input "Download LSA Excel" at bounding box center [484, 191] width 70 height 13
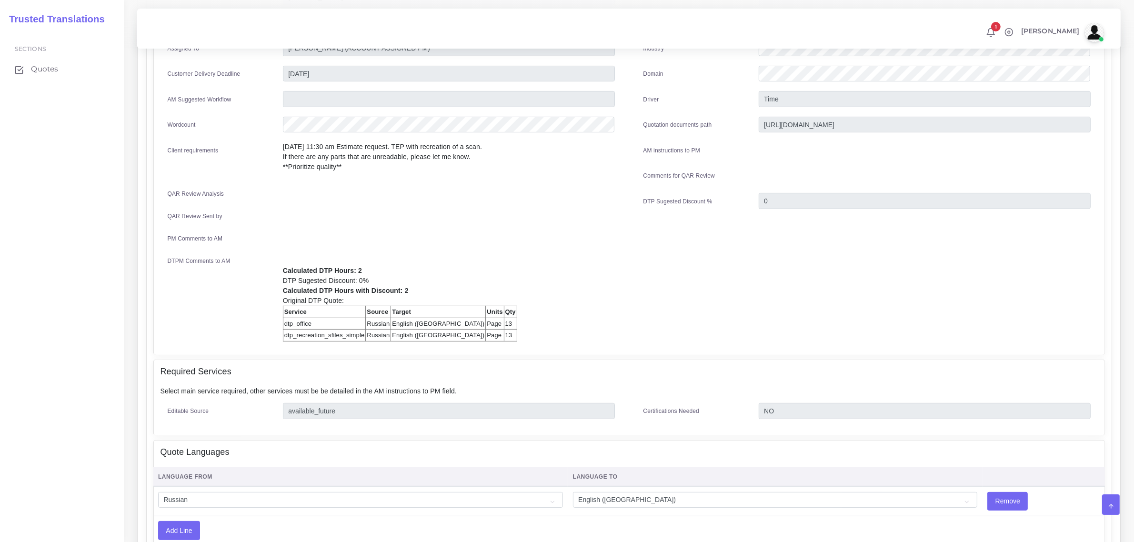
scroll to position [238, 0]
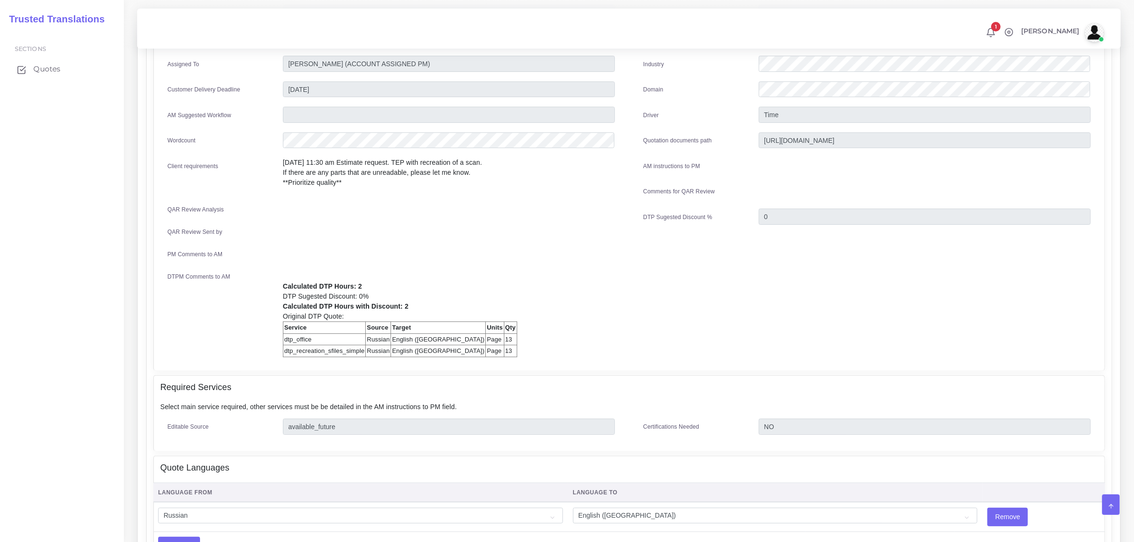
click at [44, 72] on span "Quotes" at bounding box center [46, 69] width 27 height 10
